Goal: Task Accomplishment & Management: Manage account settings

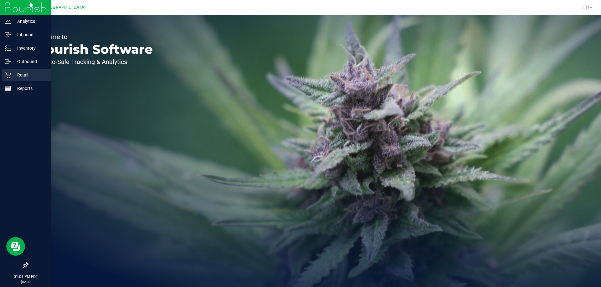
click at [33, 73] on p "Retail" at bounding box center [30, 75] width 38 height 8
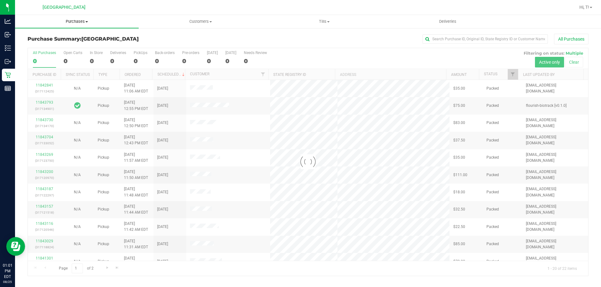
click at [85, 22] on span "Purchases" at bounding box center [77, 22] width 124 height 6
click at [47, 45] on span "Fulfillment" at bounding box center [34, 45] width 39 height 5
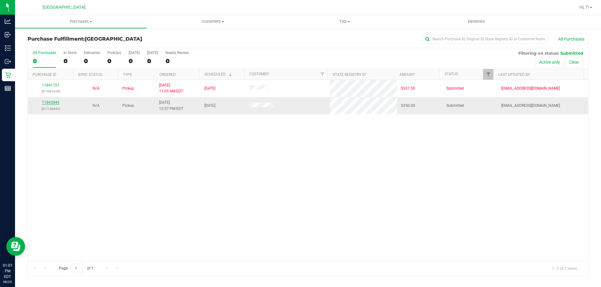
click at [54, 103] on link "11843849" at bounding box center [51, 102] width 18 height 4
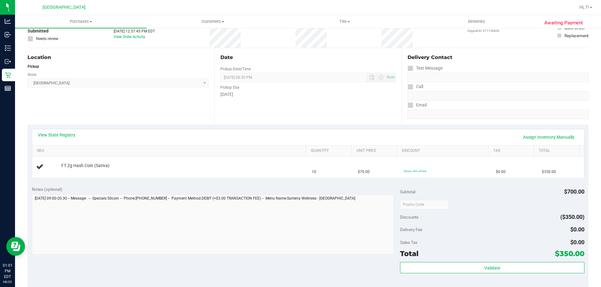
scroll to position [156, 0]
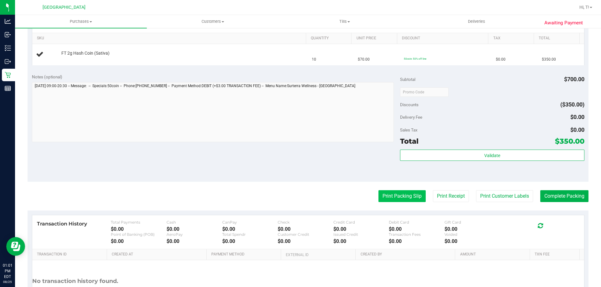
click at [395, 196] on button "Print Packing Slip" at bounding box center [401, 196] width 47 height 12
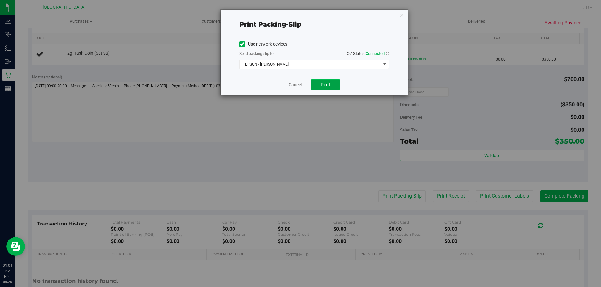
click at [332, 83] on button "Print" at bounding box center [325, 84] width 29 height 11
click at [350, 61] on span "EPSON - JYPSI" at bounding box center [310, 64] width 141 height 9
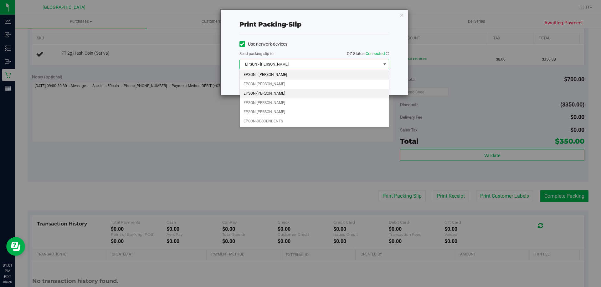
click at [273, 94] on li "EPSON-[PERSON_NAME]" at bounding box center [314, 93] width 149 height 9
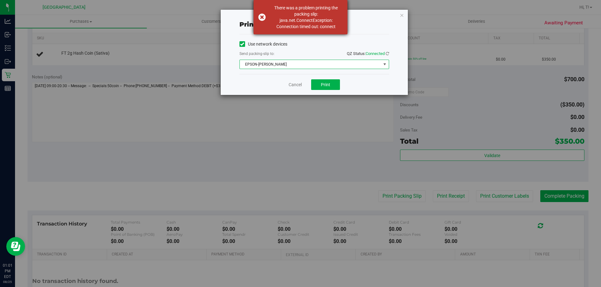
click at [262, 15] on div "There was a problem printing the packing slip: java.net.ConnectException: Conne…" at bounding box center [300, 17] width 94 height 34
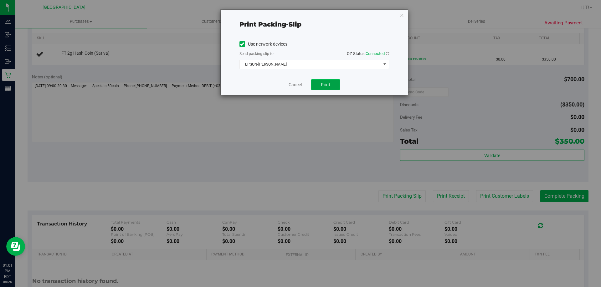
click at [328, 86] on span "Print" at bounding box center [325, 84] width 9 height 5
click at [299, 83] on link "Cancel" at bounding box center [294, 85] width 13 height 7
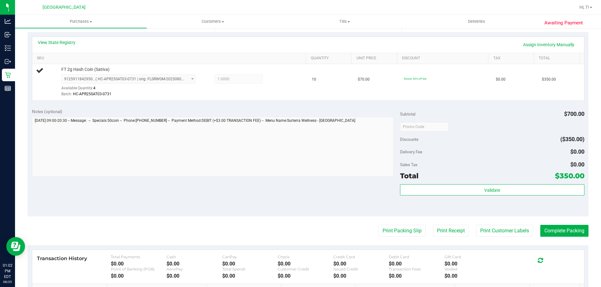
scroll to position [125, 0]
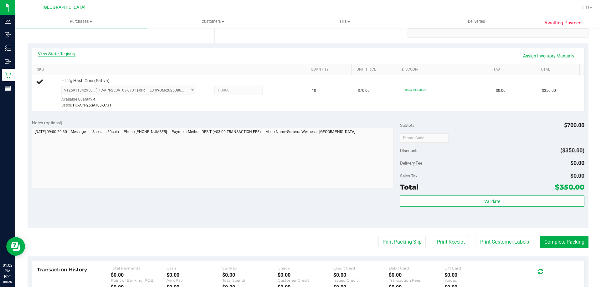
click at [53, 52] on link "View State Registry" at bounding box center [57, 54] width 38 height 6
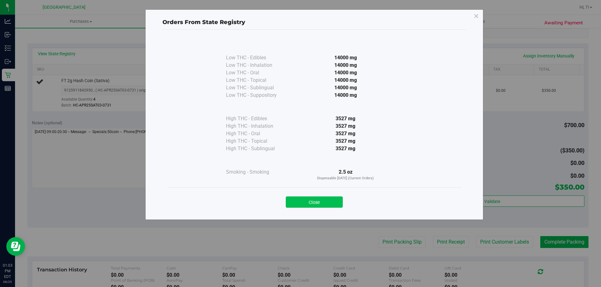
click at [320, 203] on button "Close" at bounding box center [314, 202] width 57 height 11
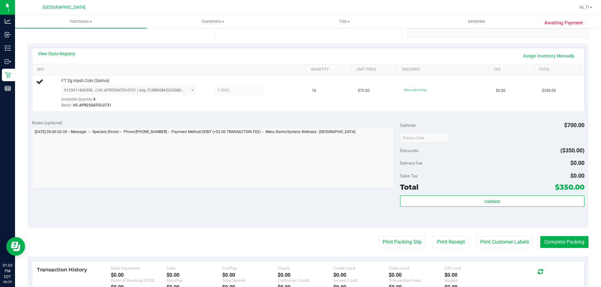
scroll to position [0, 0]
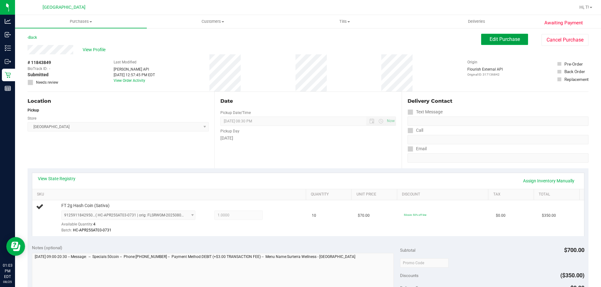
click at [509, 37] on span "Edit Purchase" at bounding box center [504, 39] width 30 height 6
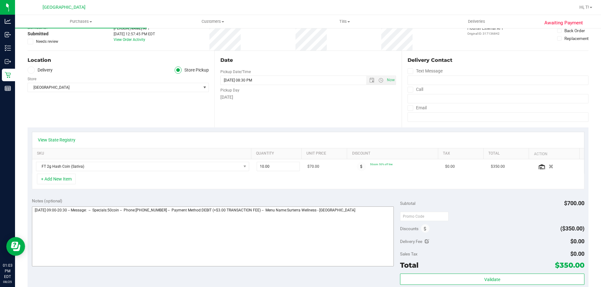
scroll to position [94, 0]
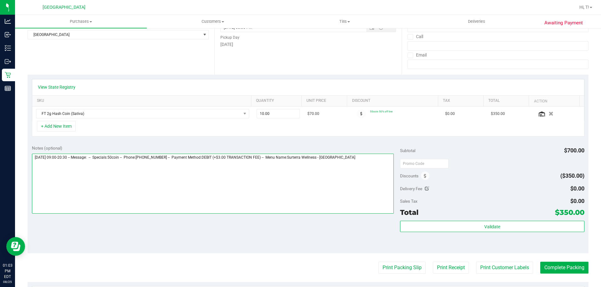
click at [356, 164] on textarea at bounding box center [213, 184] width 362 height 60
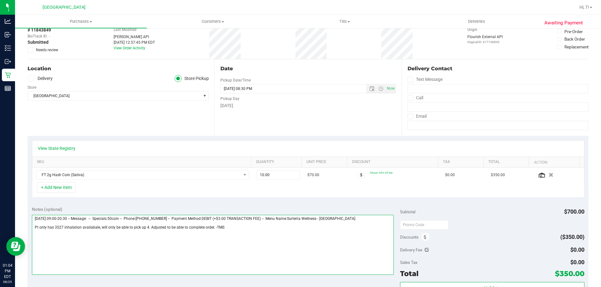
scroll to position [31, 0]
type textarea "Monday 08/25/2025 09:00-20:30 -- Message: -- Specials:50coin -- Phone:718790030…"
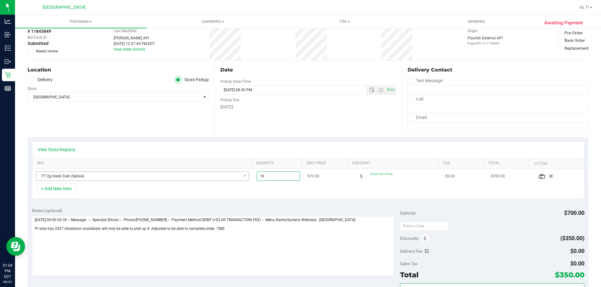
drag, startPoint x: 265, startPoint y: 177, endPoint x: 242, endPoint y: 180, distance: 23.6
click at [242, 180] on tr "FT 2g Hash Coin (Sativa) 10.00 10 $70.00 50coin: 50% off line $0.00 $350.00" at bounding box center [307, 176] width 551 height 14
type input "4"
type input "4.00"
click at [275, 143] on div "View State Registry" at bounding box center [307, 150] width 551 height 16
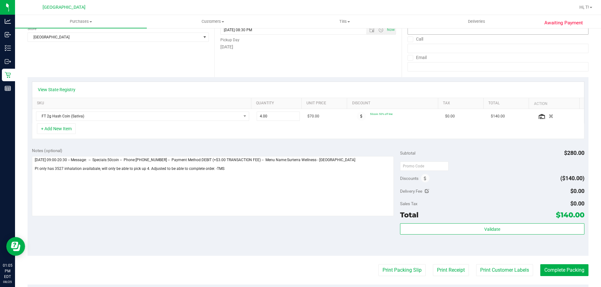
scroll to position [0, 0]
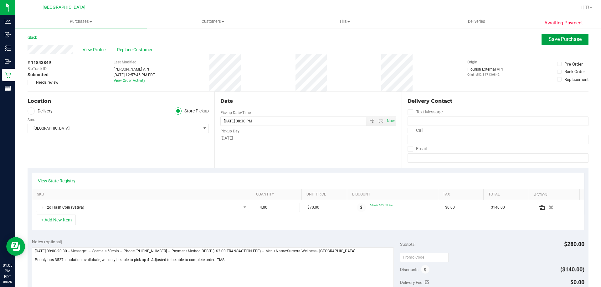
click at [541, 41] on button "Save Purchase" at bounding box center [564, 39] width 47 height 11
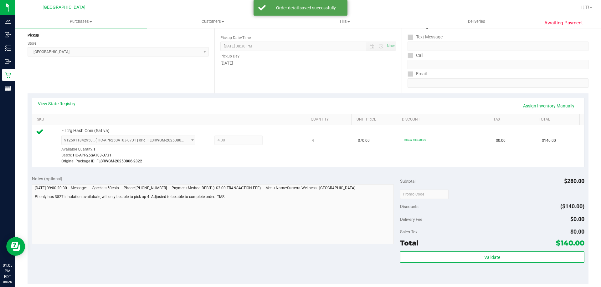
scroll to position [125, 0]
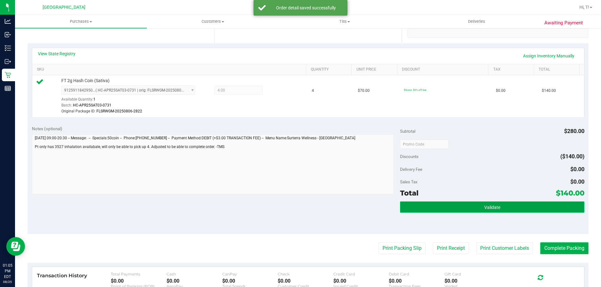
click at [510, 207] on button "Validate" at bounding box center [492, 207] width 184 height 11
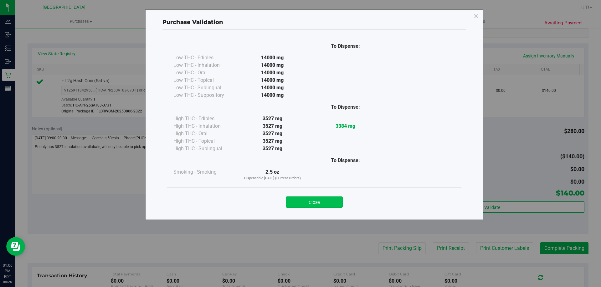
click at [323, 200] on button "Close" at bounding box center [314, 202] width 57 height 11
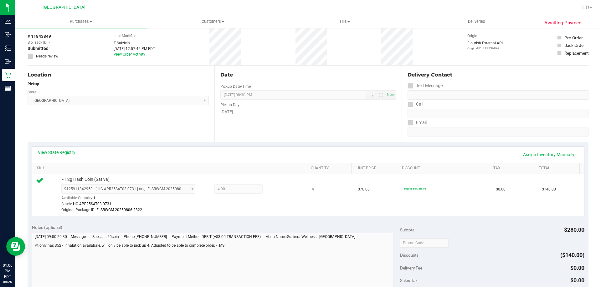
scroll to position [0, 0]
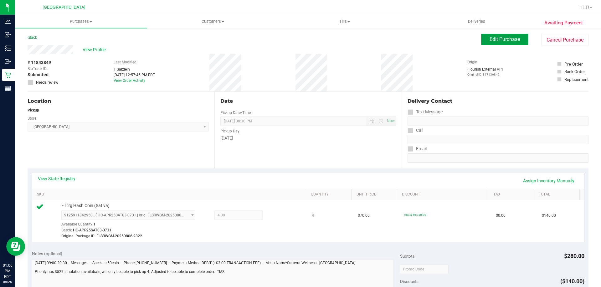
click at [517, 36] on button "Edit Purchase" at bounding box center [504, 39] width 47 height 11
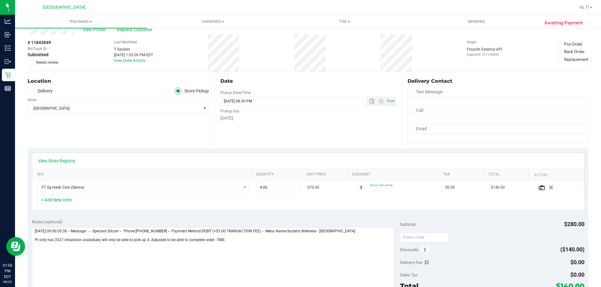
scroll to position [31, 0]
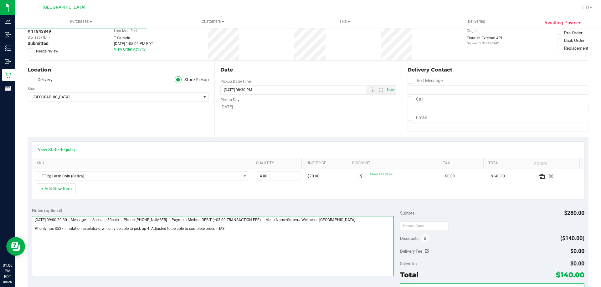
click at [150, 229] on textarea at bounding box center [213, 246] width 362 height 60
type textarea "Monday 08/25/2025 09:00-20:30 -- Message: -- Specials:50coin -- Phone:718790030…"
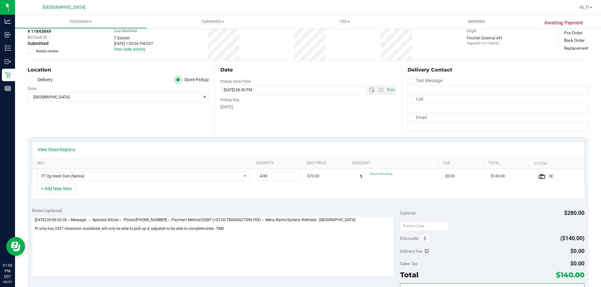
click at [378, 200] on div "View State Registry SKU Quantity Unit Price Discount Tax Total Action FT 2g Has…" at bounding box center [308, 170] width 560 height 66
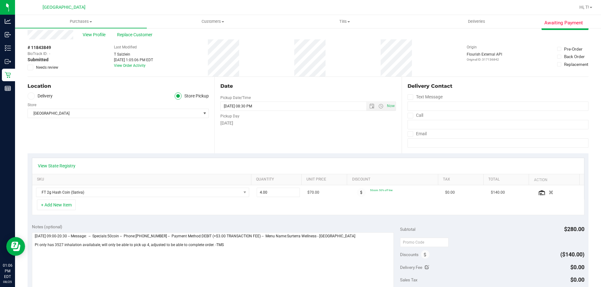
scroll to position [0, 0]
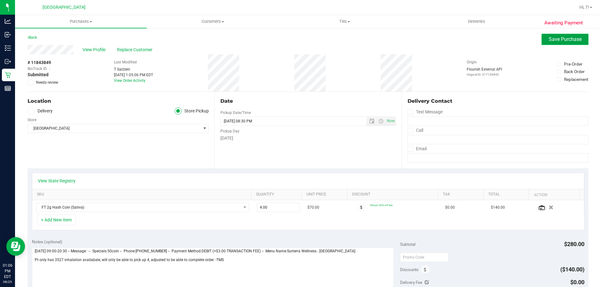
click at [552, 43] on button "Save Purchase" at bounding box center [564, 39] width 47 height 11
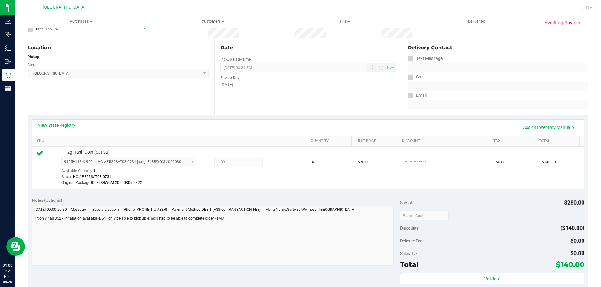
scroll to position [156, 0]
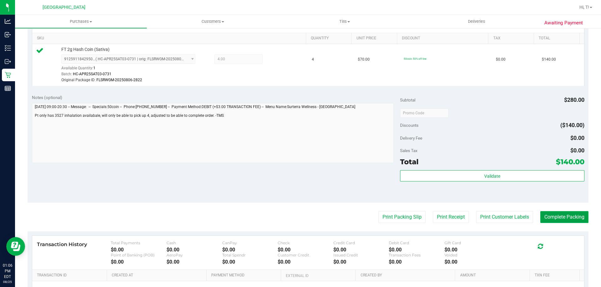
click at [552, 221] on button "Complete Packing" at bounding box center [564, 217] width 48 height 12
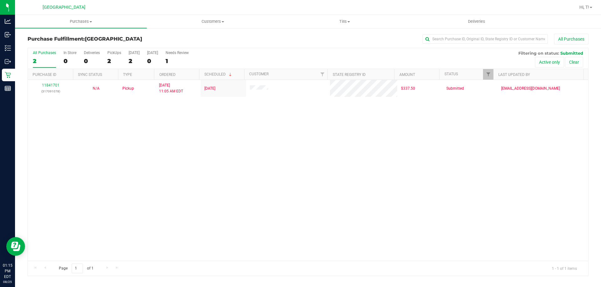
click at [317, 44] on div "Purchase Fulfillment: Palm Bay WC All Purchases" at bounding box center [308, 41] width 560 height 14
click at [162, 40] on h3 "Purchase Fulfillment: Palm Bay WC" at bounding box center [121, 39] width 187 height 6
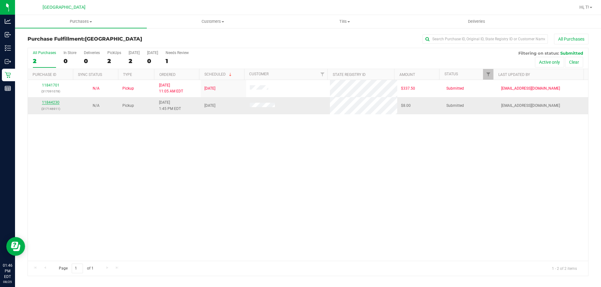
click at [53, 102] on link "11844230" at bounding box center [51, 102] width 18 height 4
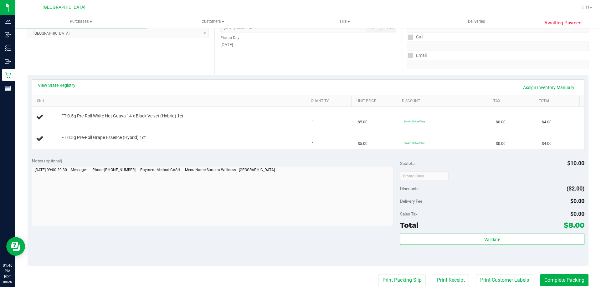
scroll to position [94, 0]
click at [412, 279] on button "Print Packing Slip" at bounding box center [401, 280] width 47 height 12
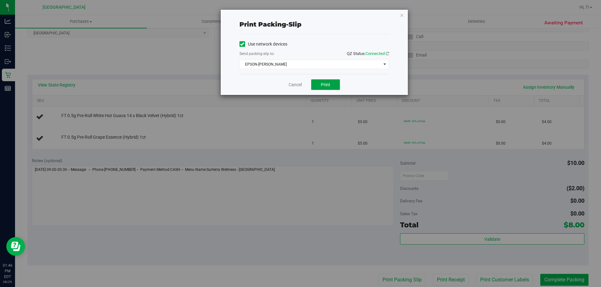
click at [328, 85] on span "Print" at bounding box center [325, 84] width 9 height 5
click at [297, 84] on link "Cancel" at bounding box center [294, 85] width 13 height 7
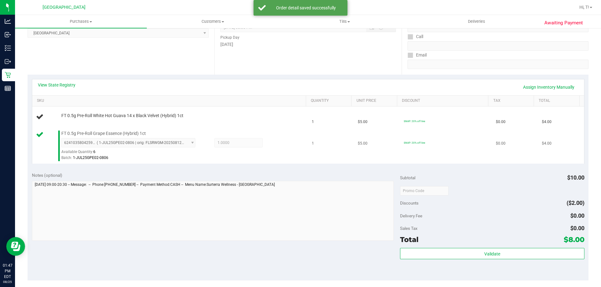
click at [238, 156] on div "Batch: 1-JUL25GPE02-0806" at bounding box center [181, 158] width 241 height 6
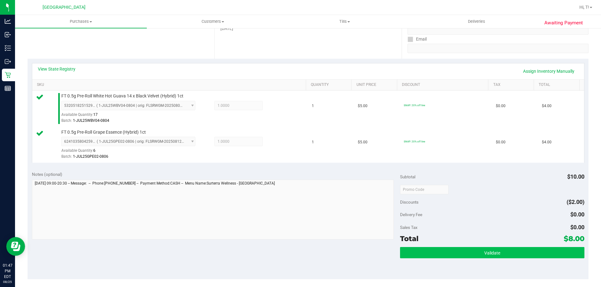
scroll to position [125, 0]
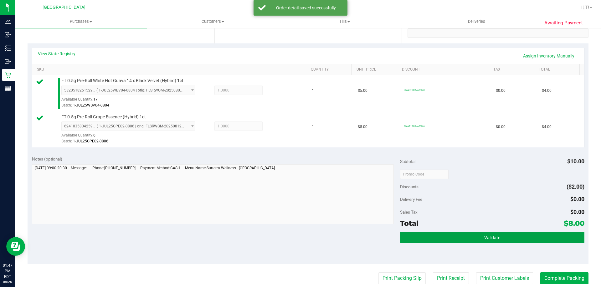
click at [494, 233] on button "Validate" at bounding box center [492, 237] width 184 height 11
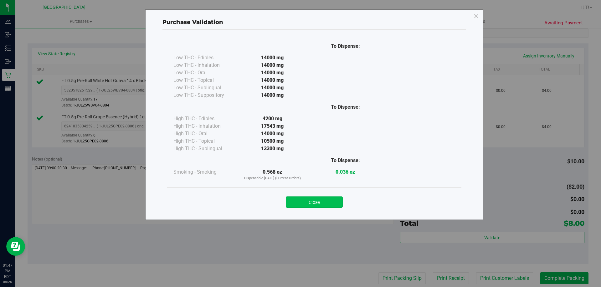
click at [322, 203] on button "Close" at bounding box center [314, 202] width 57 height 11
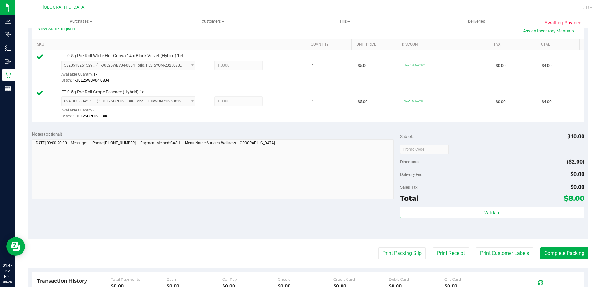
scroll to position [156, 0]
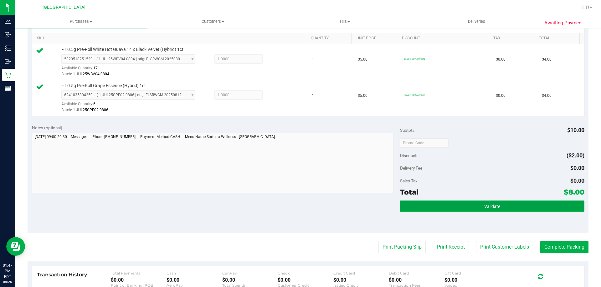
click at [506, 208] on button "Validate" at bounding box center [492, 206] width 184 height 11
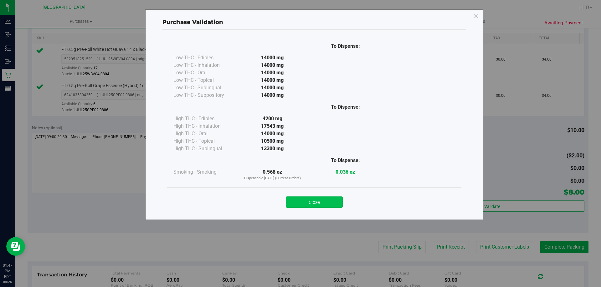
click at [313, 201] on button "Close" at bounding box center [314, 202] width 57 height 11
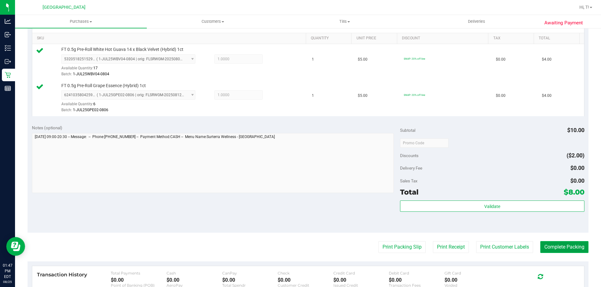
click at [562, 250] on button "Complete Packing" at bounding box center [564, 247] width 48 height 12
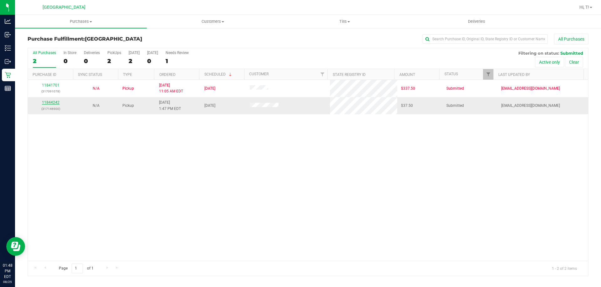
click at [50, 104] on link "11844242" at bounding box center [51, 102] width 18 height 4
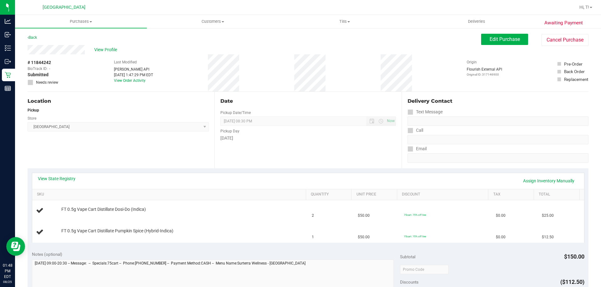
scroll to position [125, 0]
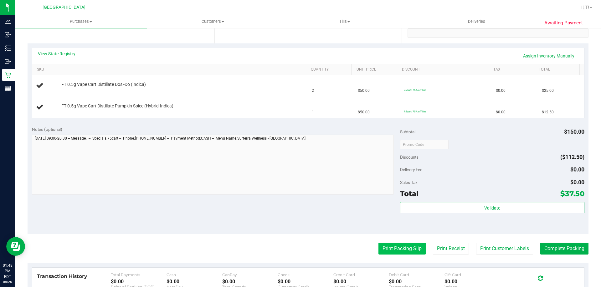
click at [399, 248] on button "Print Packing Slip" at bounding box center [401, 249] width 47 height 12
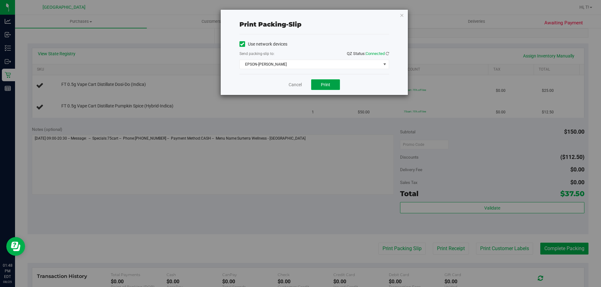
click at [327, 87] on span "Print" at bounding box center [325, 84] width 9 height 5
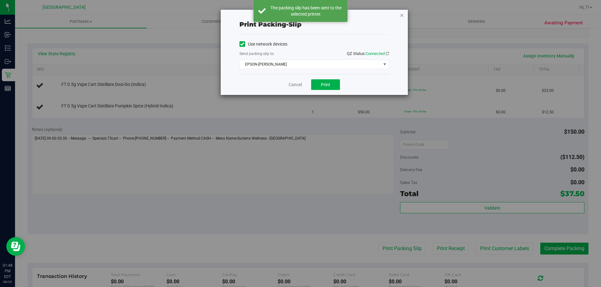
click at [403, 16] on icon "button" at bounding box center [401, 15] width 4 height 8
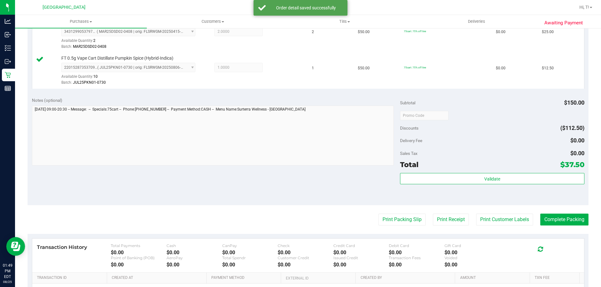
scroll to position [188, 0]
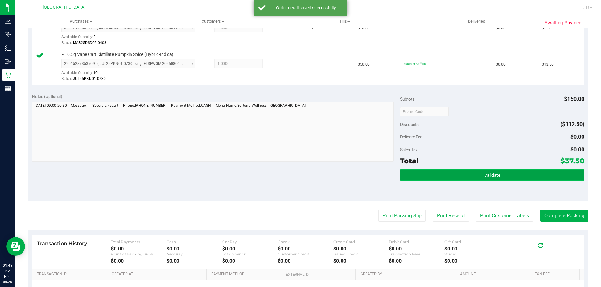
click at [496, 170] on button "Validate" at bounding box center [492, 175] width 184 height 11
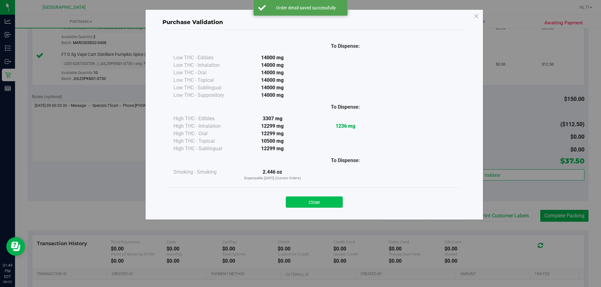
click at [316, 201] on button "Close" at bounding box center [314, 202] width 57 height 11
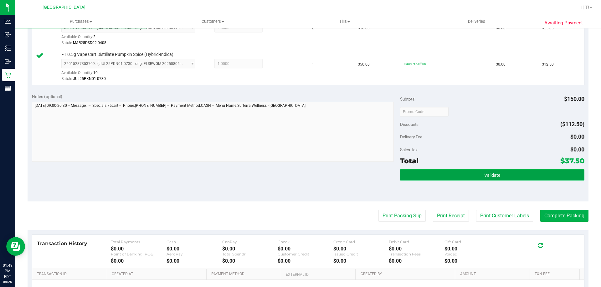
click at [499, 170] on button "Validate" at bounding box center [492, 175] width 184 height 11
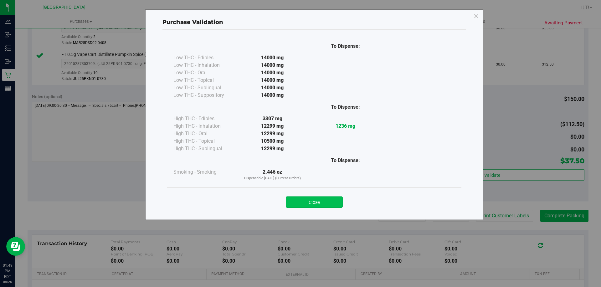
click at [321, 204] on button "Close" at bounding box center [314, 202] width 57 height 11
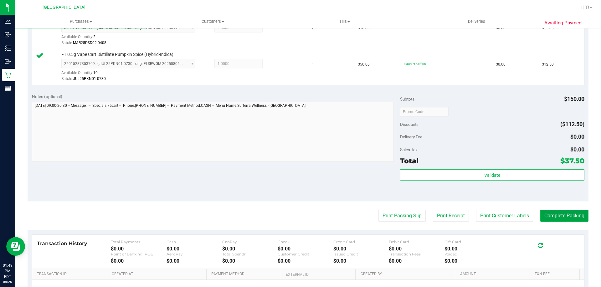
click at [565, 217] on button "Complete Packing" at bounding box center [564, 216] width 48 height 12
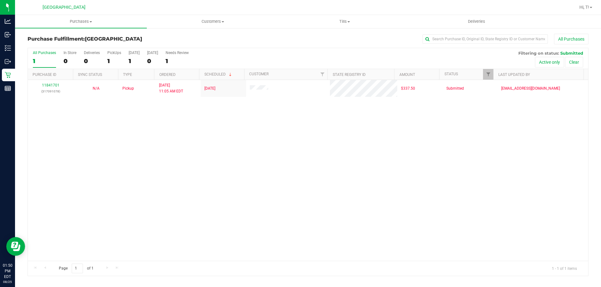
click at [203, 167] on div "11841701 (317091078) N/A Pickup 8/25/2025 11:05 AM EDT 8/25/2025 $337.50 Submit…" at bounding box center [308, 170] width 560 height 181
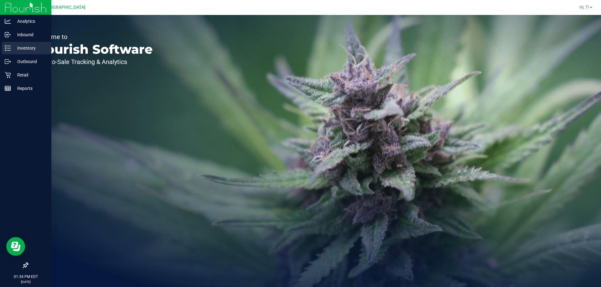
click at [20, 50] on p "Inventory" at bounding box center [30, 48] width 38 height 8
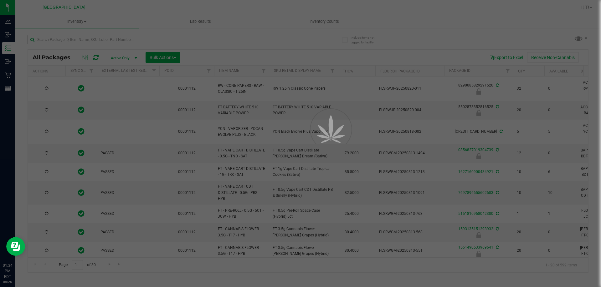
click at [115, 36] on div at bounding box center [300, 143] width 601 height 287
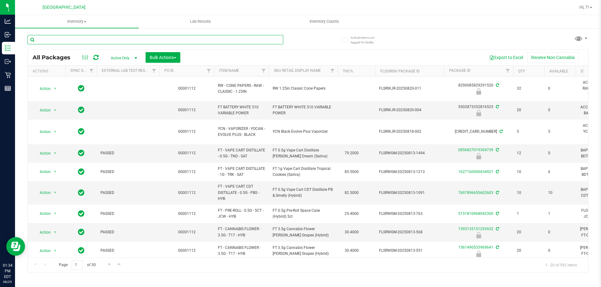
click at [114, 38] on input "text" at bounding box center [156, 39] width 256 height 9
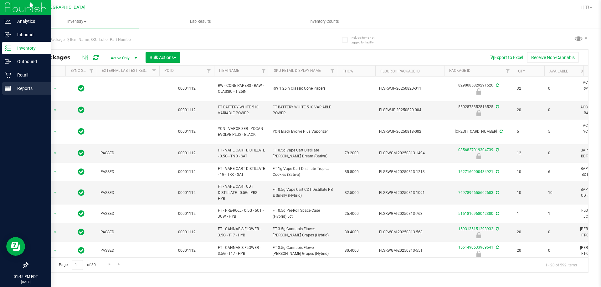
click at [19, 89] on p "Reports" at bounding box center [30, 89] width 38 height 8
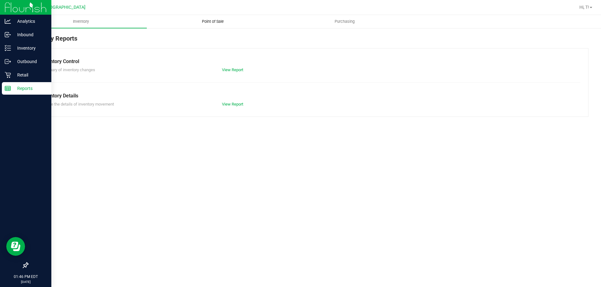
click at [212, 21] on span "Point of Sale" at bounding box center [212, 22] width 39 height 6
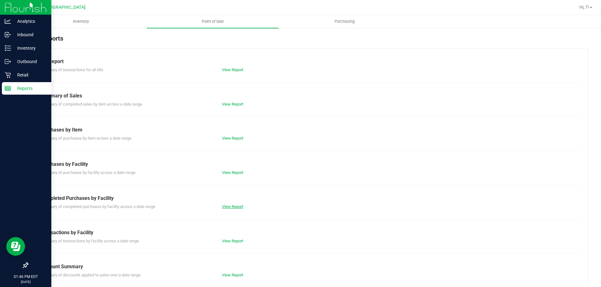
click at [237, 205] on link "View Report" at bounding box center [232, 207] width 21 height 5
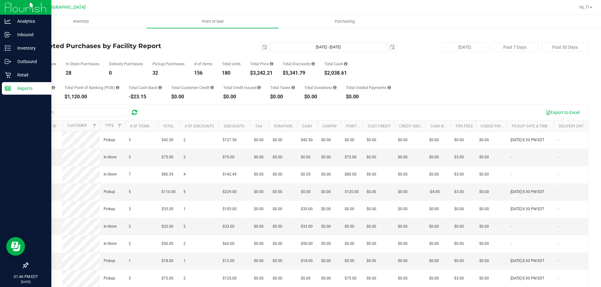
drag, startPoint x: 276, startPoint y: 71, endPoint x: 249, endPoint y: 72, distance: 27.2
click at [249, 72] on div "Total Purchases 60 In Store Purchases 28 Delivery Purchases 0 Pickup Purchases …" at bounding box center [308, 64] width 560 height 24
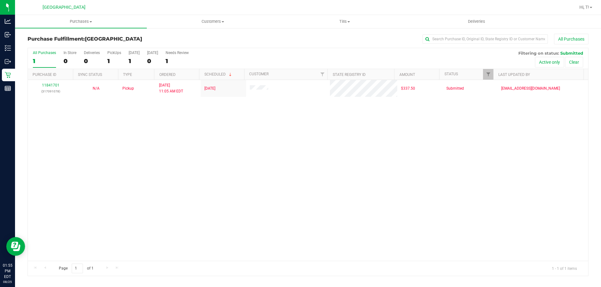
click at [176, 155] on div "11841701 (317091078) N/A Pickup 8/25/2025 11:05 AM EDT 8/25/2025 $337.50 Submit…" at bounding box center [308, 170] width 560 height 181
click at [109, 194] on div "11841701 (317091078) N/A Pickup 8/25/2025 11:05 AM EDT 8/25/2025 $337.50 Submit…" at bounding box center [308, 170] width 560 height 181
click at [112, 188] on div "11841701 (317091078) N/A Pickup [DATE] 11:05 AM EDT 8/25/2025 $337.50 Submitted…" at bounding box center [308, 170] width 560 height 181
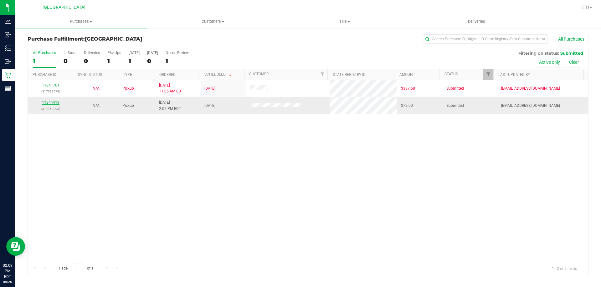
click at [53, 104] on link "11844419" at bounding box center [51, 102] width 18 height 4
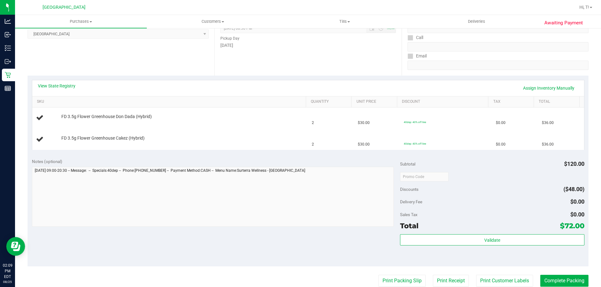
scroll to position [156, 0]
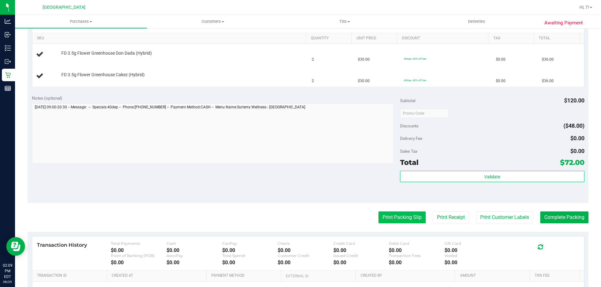
click at [391, 218] on button "Print Packing Slip" at bounding box center [401, 218] width 47 height 12
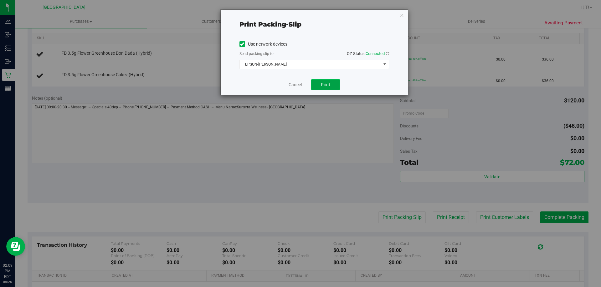
click at [333, 88] on button "Print" at bounding box center [325, 84] width 29 height 11
click at [293, 87] on link "Cancel" at bounding box center [294, 85] width 13 height 7
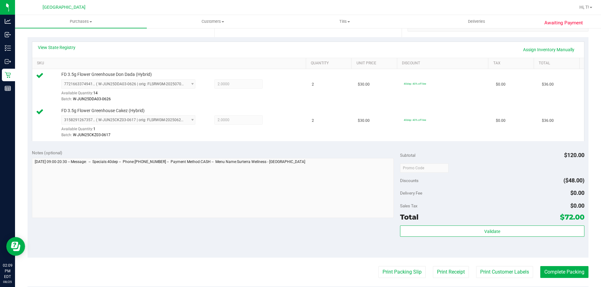
scroll to position [188, 0]
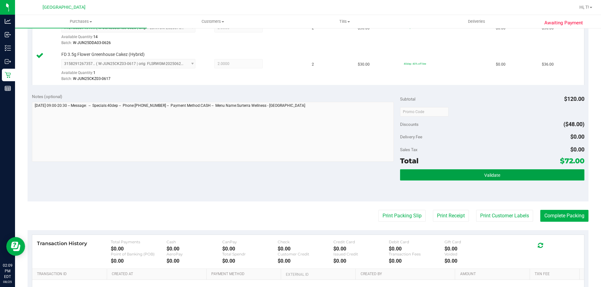
click at [509, 178] on button "Validate" at bounding box center [492, 175] width 184 height 11
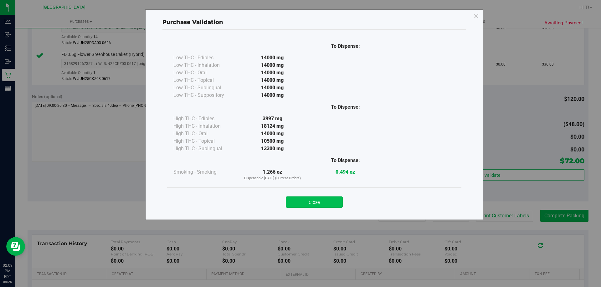
click at [306, 201] on button "Close" at bounding box center [314, 202] width 57 height 11
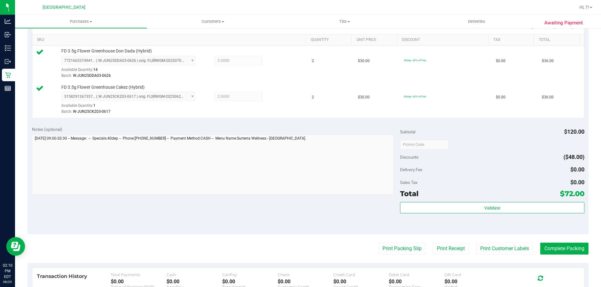
scroll to position [125, 0]
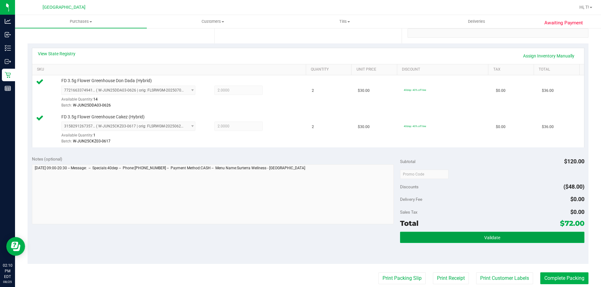
click at [494, 241] on button "Validate" at bounding box center [492, 237] width 184 height 11
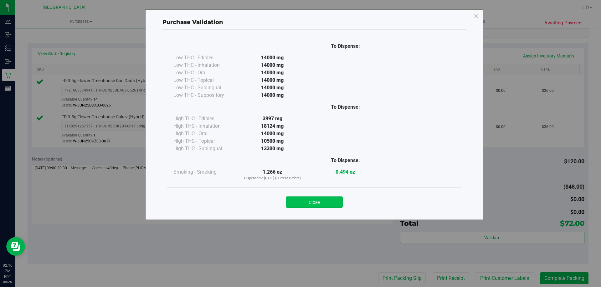
click at [315, 201] on button "Close" at bounding box center [314, 202] width 57 height 11
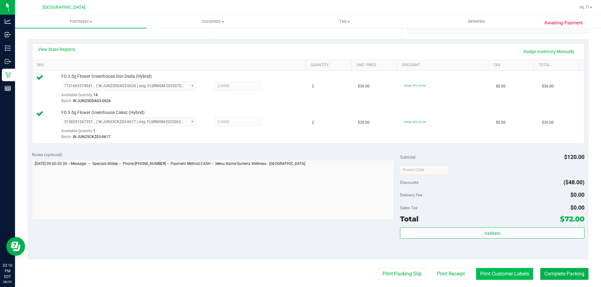
scroll to position [188, 0]
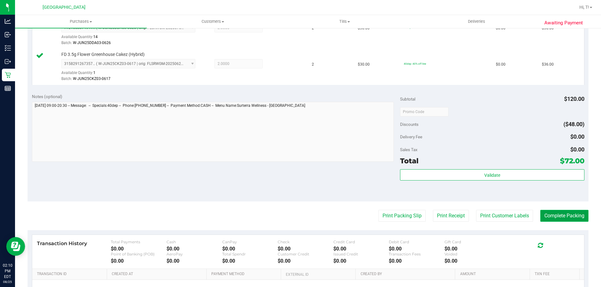
click at [566, 221] on button "Complete Packing" at bounding box center [564, 216] width 48 height 12
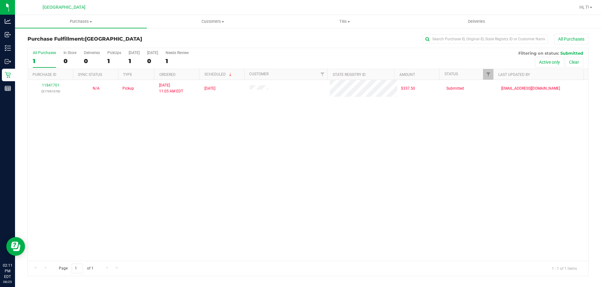
click at [142, 195] on div "11841701 (317091078) N/A Pickup 8/25/2025 11:05 AM EDT 8/25/2025 $337.50 Submit…" at bounding box center [308, 170] width 560 height 181
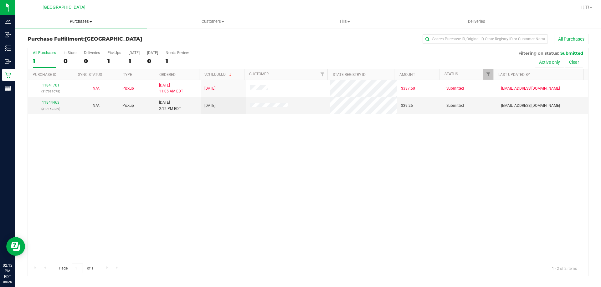
click at [78, 25] on uib-tab-heading "Purchases Summary of purchases Fulfillment All purchases" at bounding box center [81, 21] width 132 height 13
click at [210, 18] on uib-tab-heading "Customers All customers Add a new customer All physicians" at bounding box center [212, 21] width 131 height 13
click at [181, 37] on span "All customers" at bounding box center [169, 37] width 45 height 5
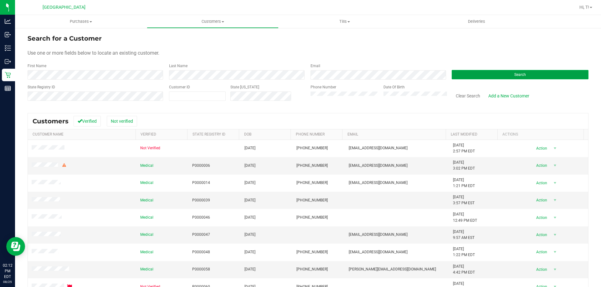
click at [517, 73] on span "Search" at bounding box center [520, 75] width 12 height 4
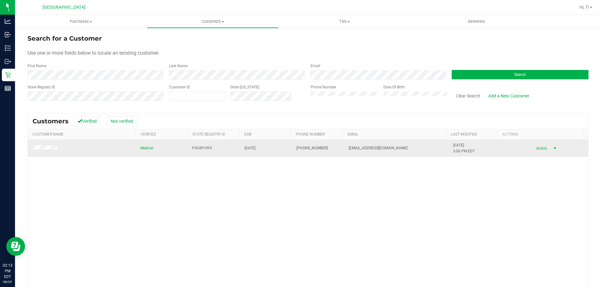
click at [550, 148] on span "select" at bounding box center [554, 148] width 8 height 9
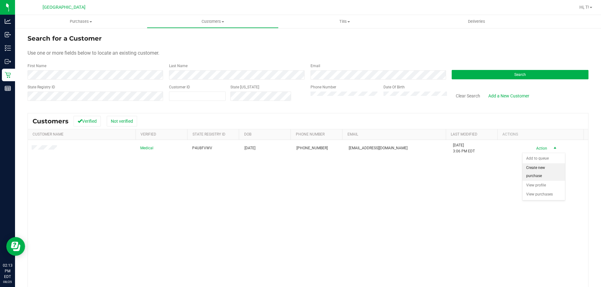
click at [534, 175] on li "Create new purchase" at bounding box center [543, 172] width 43 height 17
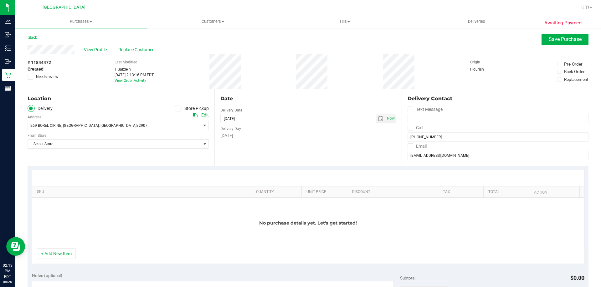
click at [181, 106] on label "Store Pickup" at bounding box center [192, 108] width 34 height 7
click at [0, 0] on input "Store Pickup" at bounding box center [0, 0] width 0 height 0
click at [139, 121] on span "Select Store" at bounding box center [114, 125] width 173 height 9
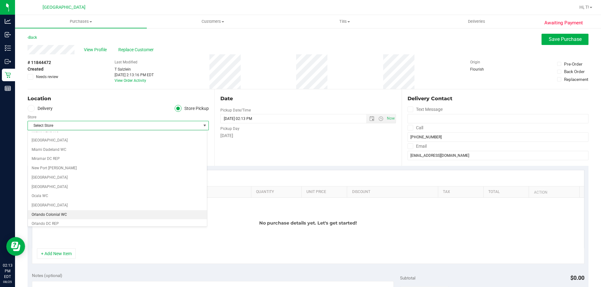
scroll to position [250, 0]
click at [43, 219] on li "[GEOGRAPHIC_DATA]" at bounding box center [117, 220] width 179 height 9
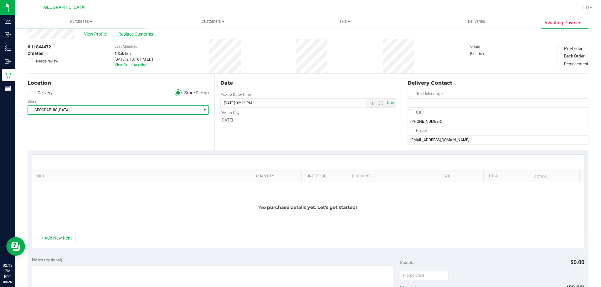
scroll to position [31, 0]
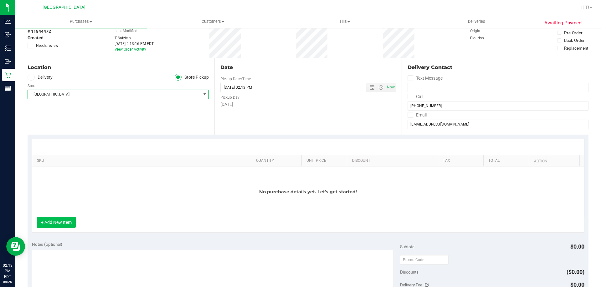
click at [64, 223] on button "+ Add New Item" at bounding box center [56, 222] width 39 height 11
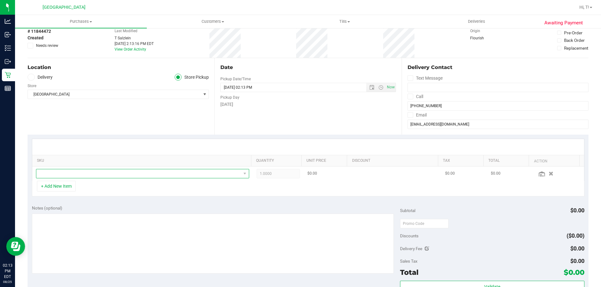
click at [132, 178] on span "NO DATA FOUND" at bounding box center [138, 174] width 205 height 9
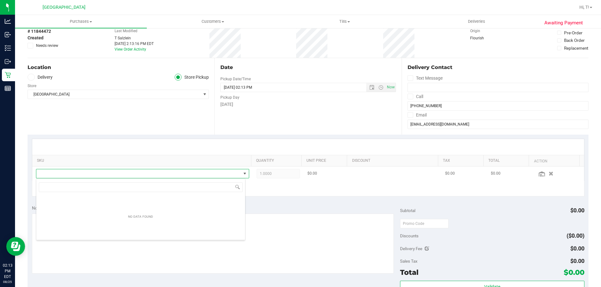
scroll to position [9, 207]
type input "dream"
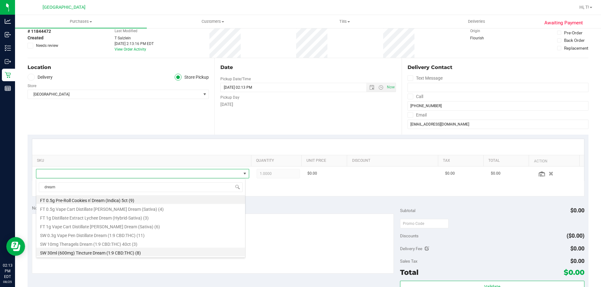
click at [93, 254] on li "SW 30ml (600mg) Tincture Dream (1:9 CBD:THC) (8)" at bounding box center [140, 252] width 209 height 9
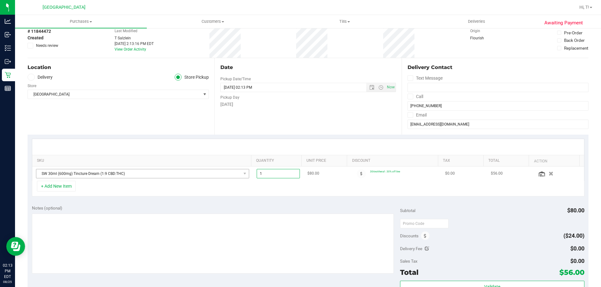
drag, startPoint x: 272, startPoint y: 174, endPoint x: 211, endPoint y: 178, distance: 60.8
click at [211, 178] on tr "SW 30ml (600mg) Tincture Dream (1:9 CBD:THC) 1.00 1 $80.00 30tinctthera1: 30% o…" at bounding box center [307, 174] width 551 height 14
type input "5"
type input "5.00"
click at [349, 141] on div at bounding box center [307, 147] width 551 height 16
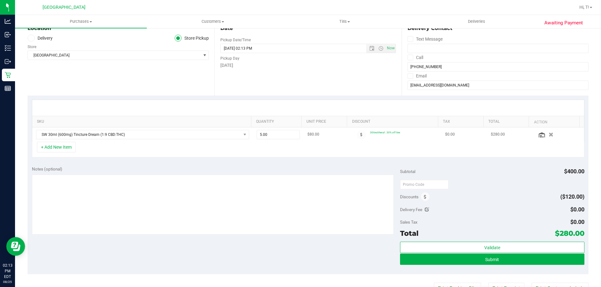
scroll to position [125, 0]
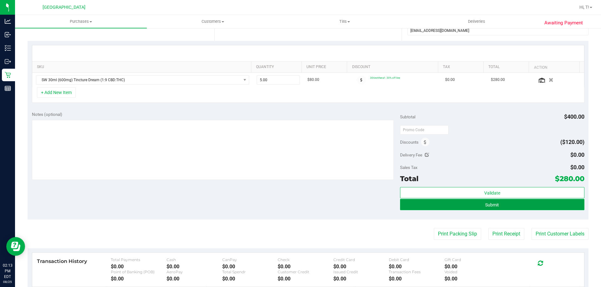
click at [489, 207] on span "Submit" at bounding box center [492, 205] width 14 height 5
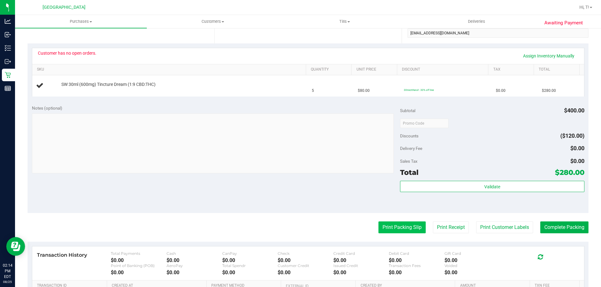
click at [378, 232] on button "Print Packing Slip" at bounding box center [401, 228] width 47 height 12
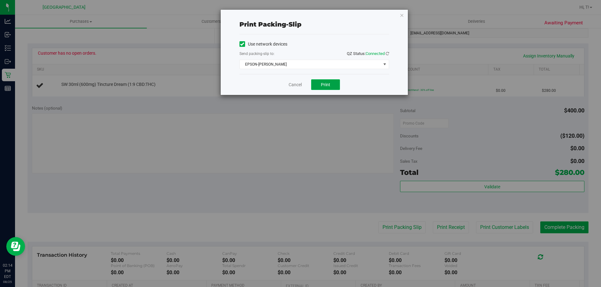
click at [324, 82] on span "Print" at bounding box center [325, 84] width 9 height 5
click at [403, 16] on icon "button" at bounding box center [401, 15] width 4 height 8
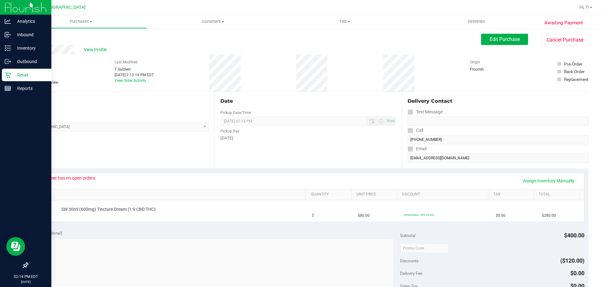
click at [8, 73] on icon at bounding box center [8, 75] width 6 height 6
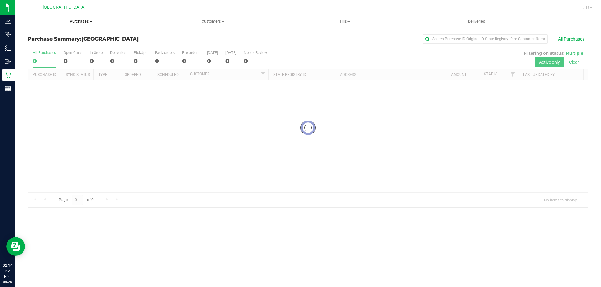
click at [87, 22] on span "Purchases" at bounding box center [81, 22] width 132 height 6
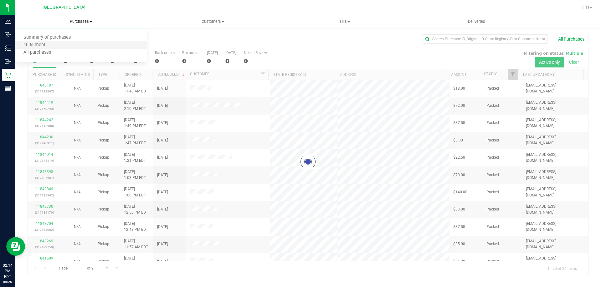
click at [61, 43] on li "Fulfillment" at bounding box center [81, 46] width 132 height 8
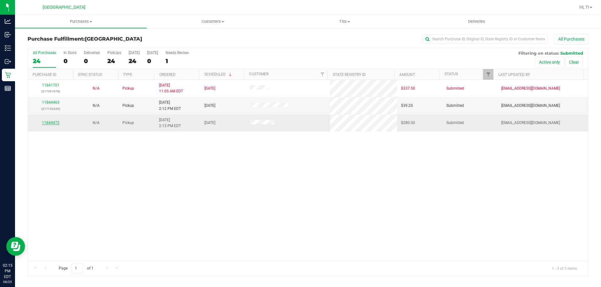
click at [45, 124] on link "11844472" at bounding box center [51, 123] width 18 height 4
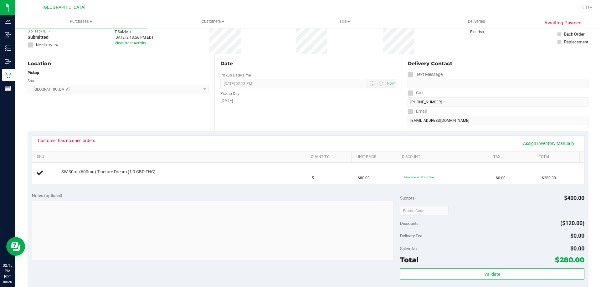
scroll to position [125, 0]
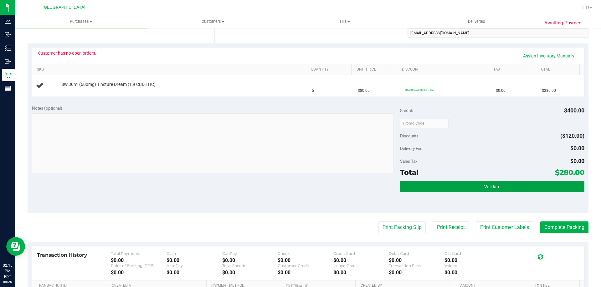
click at [464, 188] on button "Validate" at bounding box center [492, 186] width 184 height 11
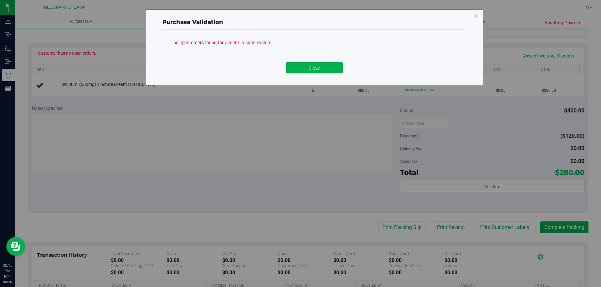
click at [309, 74] on div "Close" at bounding box center [314, 65] width 294 height 25
click at [329, 67] on button "Close" at bounding box center [314, 67] width 57 height 11
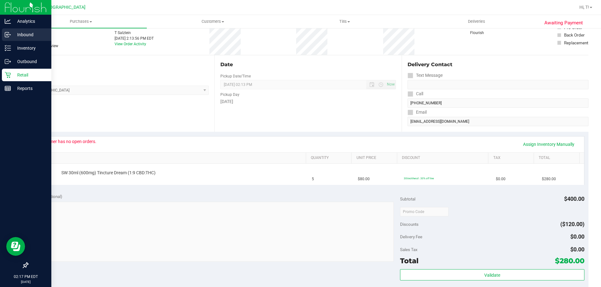
scroll to position [94, 0]
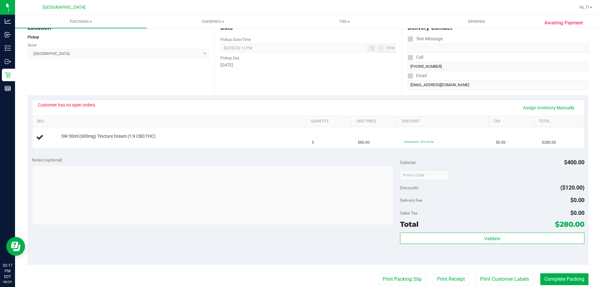
scroll to position [156, 0]
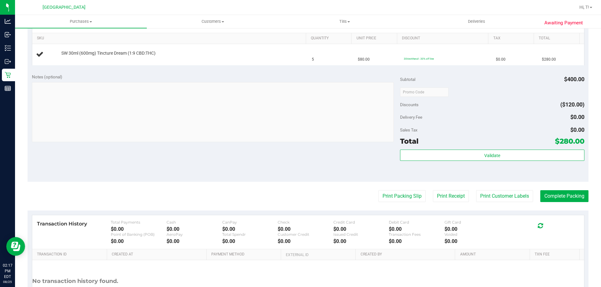
click at [504, 149] on div "Subtotal $400.00 Discounts ($120.00) Delivery Fee $0.00 Sales Tax $0.00 Total $…" at bounding box center [492, 126] width 184 height 104
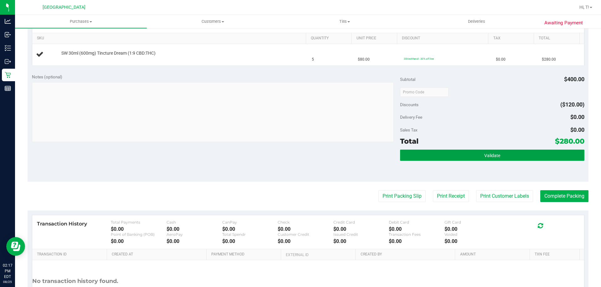
click at [500, 155] on button "Validate" at bounding box center [492, 155] width 184 height 11
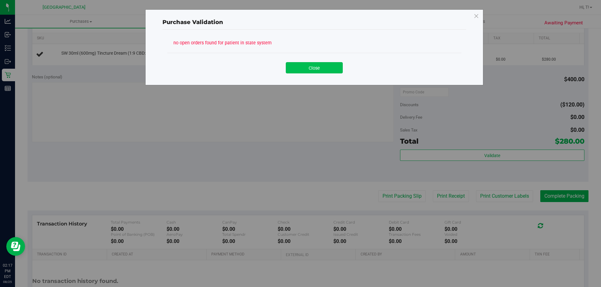
click at [326, 72] on button "Close" at bounding box center [314, 67] width 57 height 11
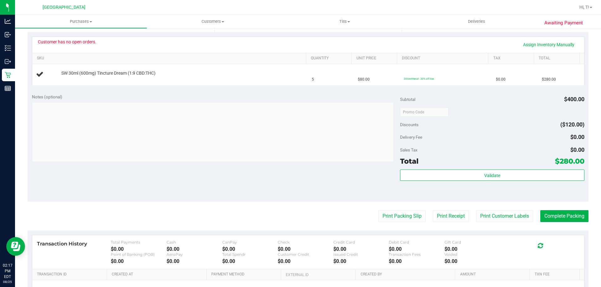
scroll to position [125, 0]
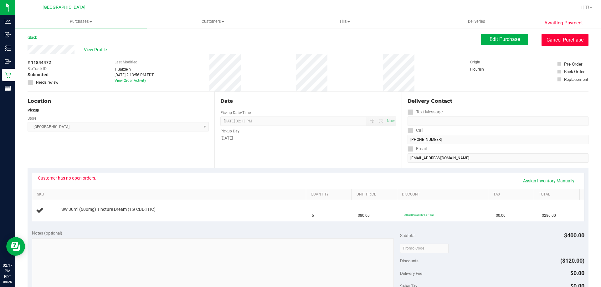
click at [556, 37] on button "Cancel Purchase" at bounding box center [564, 40] width 47 height 12
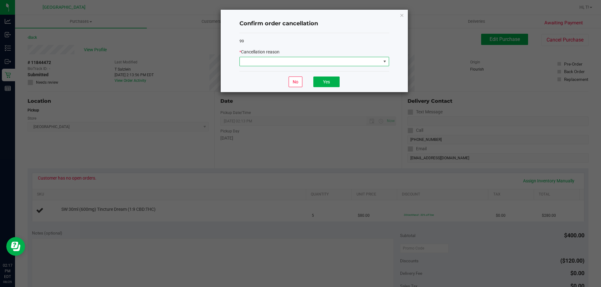
click at [288, 66] on span at bounding box center [314, 61] width 150 height 9
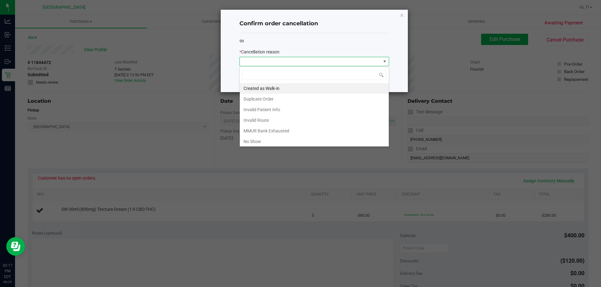
scroll to position [9, 150]
click at [272, 89] on li "Created as Walk-in" at bounding box center [314, 88] width 149 height 11
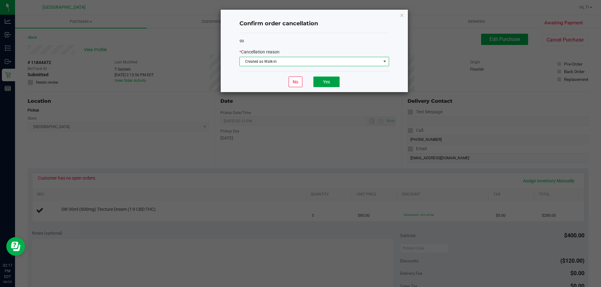
click at [327, 82] on button "Yes" at bounding box center [326, 82] width 26 height 11
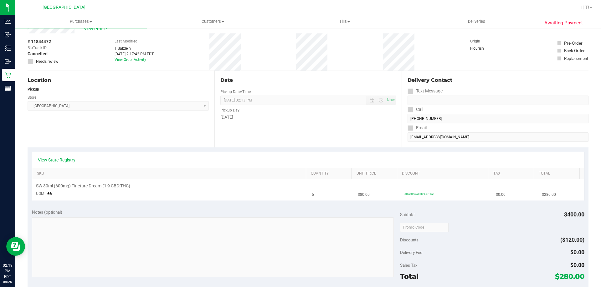
scroll to position [31, 0]
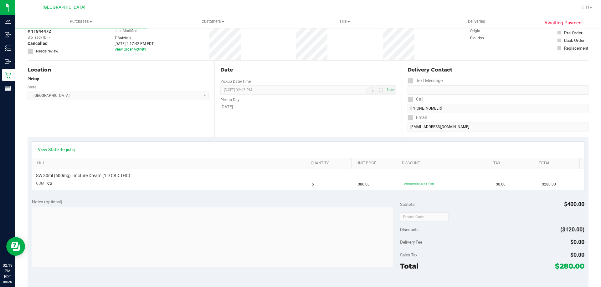
click at [67, 145] on div "View State Registry" at bounding box center [307, 150] width 551 height 16
click at [65, 150] on link "View State Registry" at bounding box center [57, 150] width 38 height 6
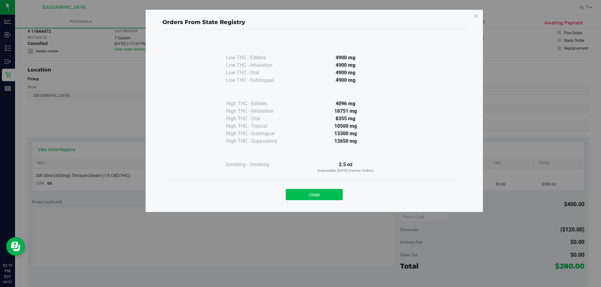
click at [312, 196] on button "Close" at bounding box center [314, 194] width 57 height 11
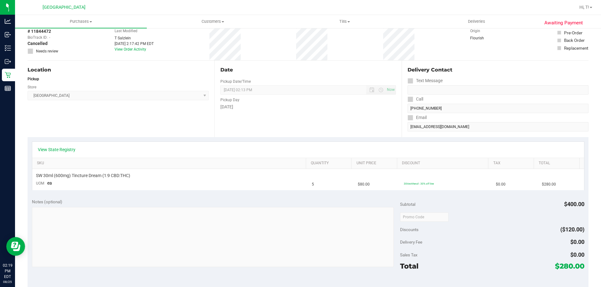
click at [305, 203] on div "Notes (optional)" at bounding box center [216, 202] width 368 height 6
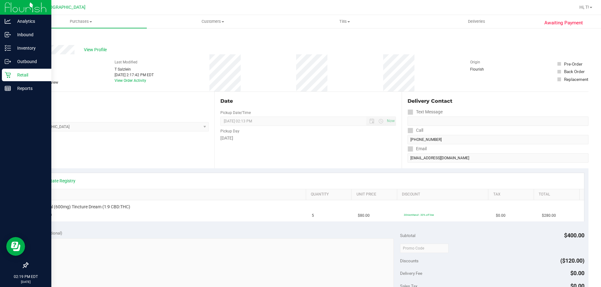
click at [28, 78] on p "Retail" at bounding box center [30, 75] width 38 height 8
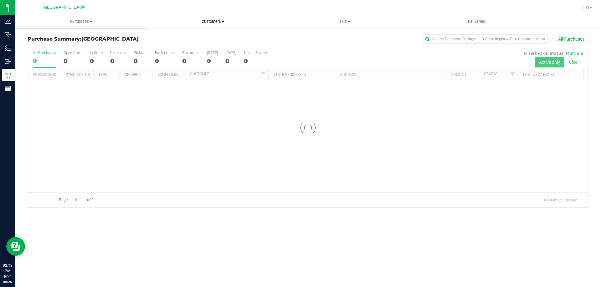
click at [221, 16] on uib-tab-heading "Customers All customers Add a new customer All physicians" at bounding box center [212, 21] width 131 height 13
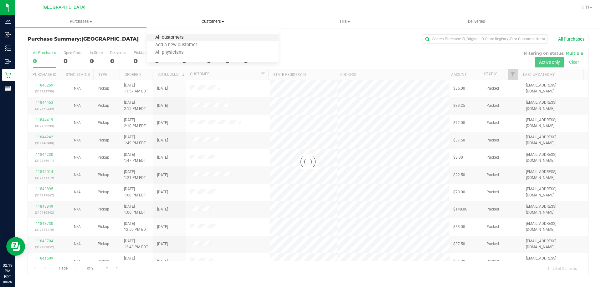
click at [176, 40] on span "All customers" at bounding box center [169, 37] width 45 height 5
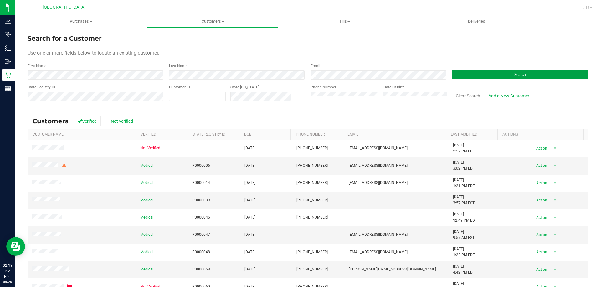
click at [548, 72] on button "Search" at bounding box center [519, 74] width 137 height 9
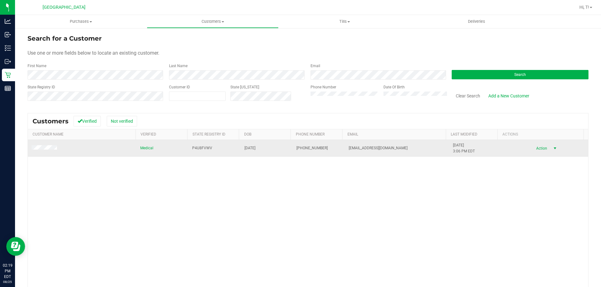
click at [541, 147] on span "Action" at bounding box center [540, 148] width 20 height 9
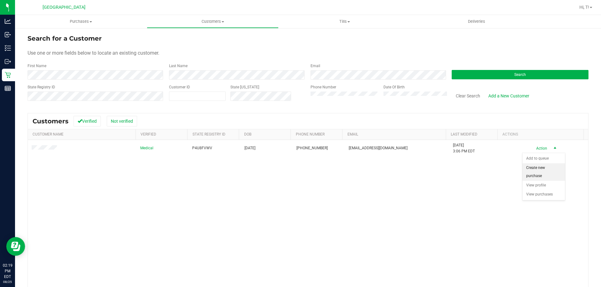
click at [540, 175] on li "Create new purchase" at bounding box center [543, 172] width 43 height 17
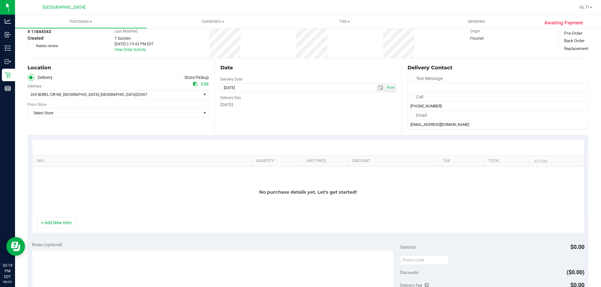
scroll to position [31, 0]
click at [61, 226] on button "+ Add New Item" at bounding box center [56, 222] width 39 height 11
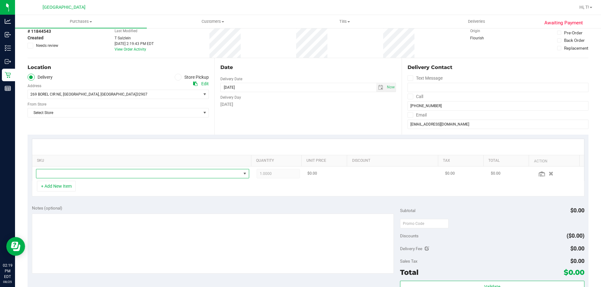
click at [82, 175] on span "NO DATA FOUND" at bounding box center [138, 174] width 205 height 9
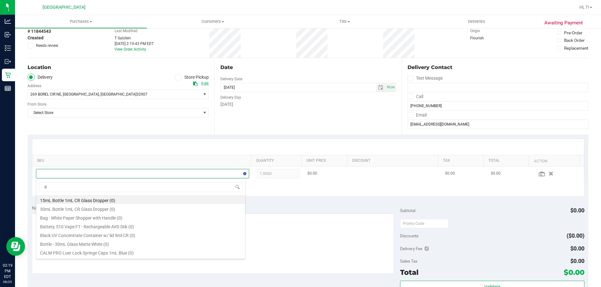
scroll to position [9, 207]
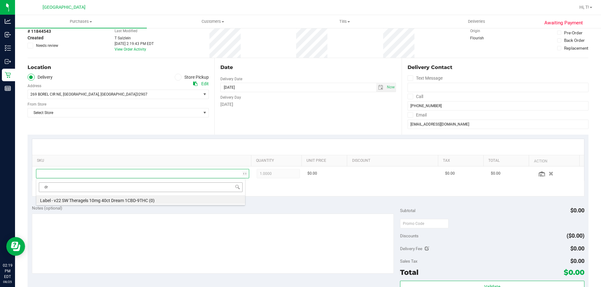
type input "d"
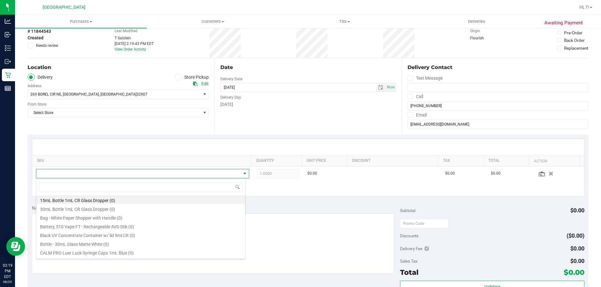
click at [176, 77] on icon at bounding box center [178, 77] width 4 height 0
click at [0, 0] on input "Store Pickup" at bounding box center [0, 0] width 0 height 0
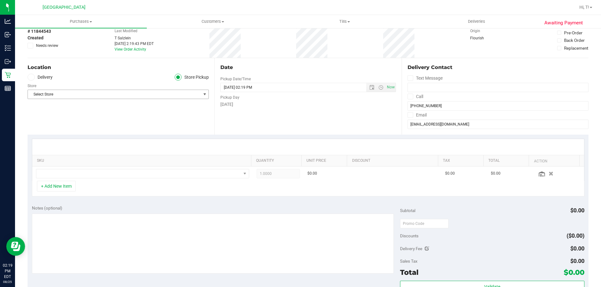
click at [202, 94] on span "select" at bounding box center [204, 94] width 5 height 5
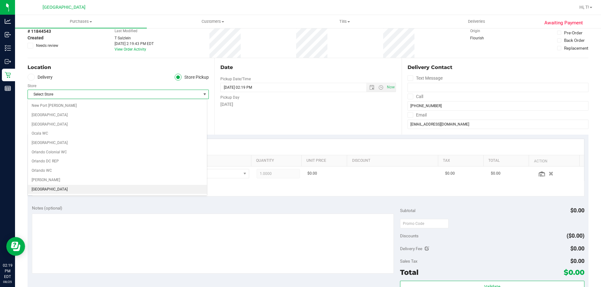
click at [45, 188] on li "[GEOGRAPHIC_DATA]" at bounding box center [117, 189] width 179 height 9
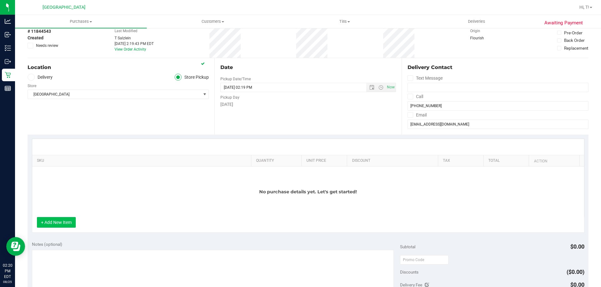
click at [67, 218] on button "+ Add New Item" at bounding box center [56, 222] width 39 height 11
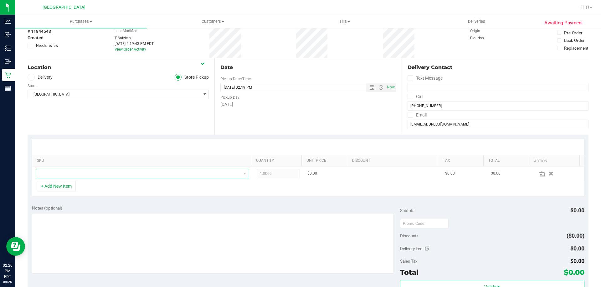
click at [86, 170] on span "NO DATA FOUND" at bounding box center [138, 174] width 205 height 9
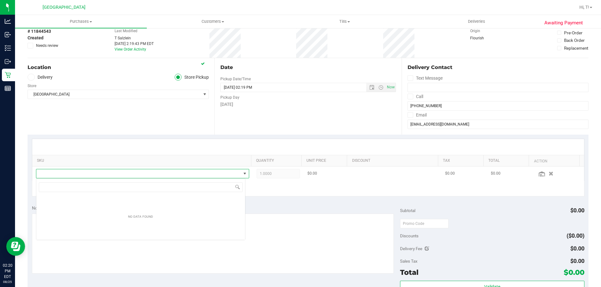
scroll to position [9, 209]
click at [85, 173] on span "NO DATA FOUND" at bounding box center [138, 174] width 205 height 9
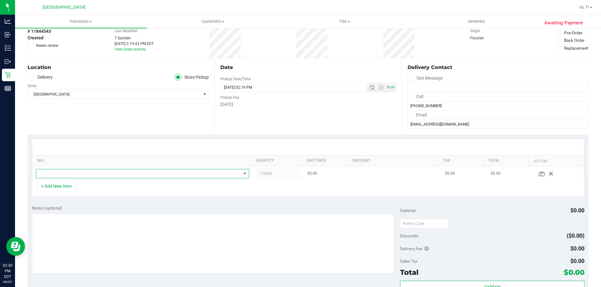
click at [85, 173] on span "NO DATA FOUND" at bounding box center [138, 174] width 205 height 9
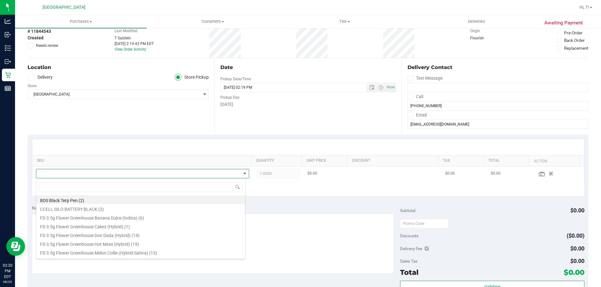
scroll to position [9, 207]
type input "dream"
click at [91, 254] on li "SW 30ml (600mg) Tincture Dream (1:9 CBD:THC) (8)" at bounding box center [140, 252] width 209 height 9
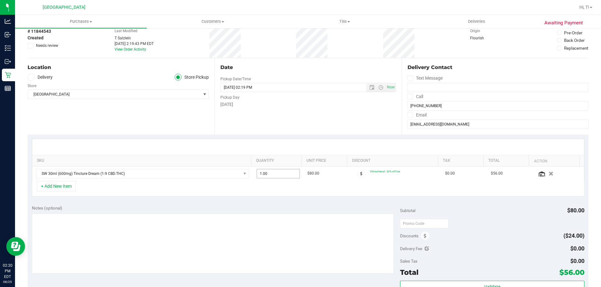
click at [270, 174] on span "1.00 1" at bounding box center [277, 173] width 43 height 9
type input "5"
type input "5.00"
click at [282, 199] on div "SKU Quantity Unit Price Discount Tax Total Action SW 30ml (600mg) Tincture Drea…" at bounding box center [308, 168] width 560 height 66
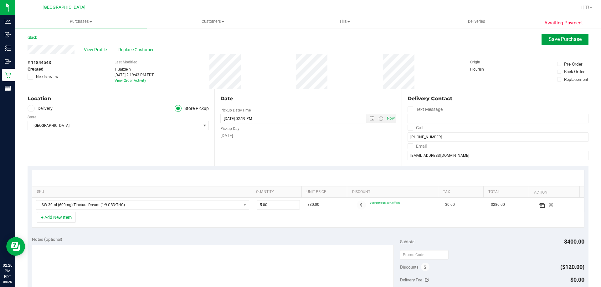
click at [555, 36] on button "Save Purchase" at bounding box center [564, 39] width 47 height 11
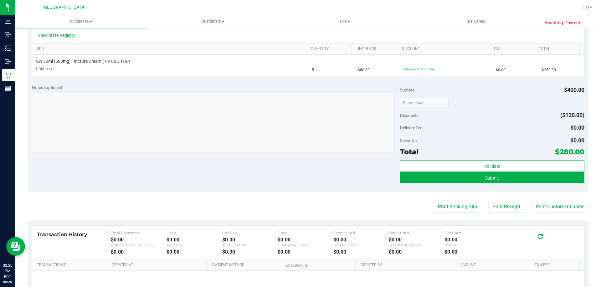
scroll to position [156, 0]
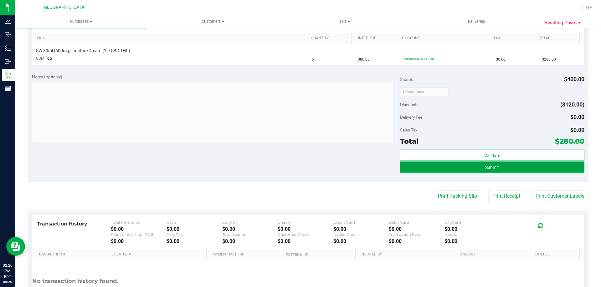
click at [495, 166] on button "Submit" at bounding box center [492, 167] width 184 height 11
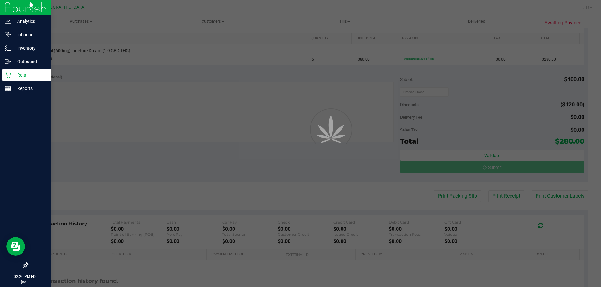
click at [15, 76] on p "Retail" at bounding box center [30, 75] width 38 height 8
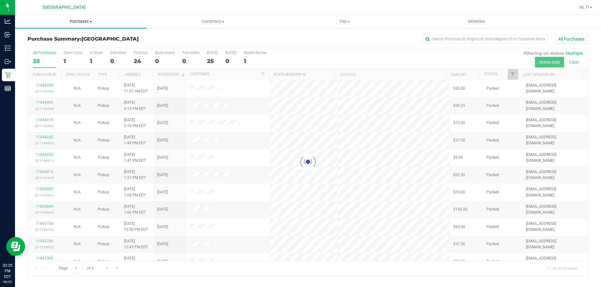
click at [78, 22] on span "Purchases" at bounding box center [81, 22] width 132 height 6
click at [61, 45] on li "Fulfillment" at bounding box center [81, 46] width 132 height 8
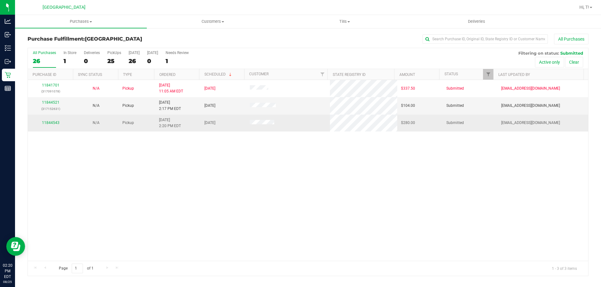
click at [49, 120] on div "11844543" at bounding box center [51, 123] width 38 height 6
click at [49, 121] on link "11844543" at bounding box center [51, 123] width 18 height 4
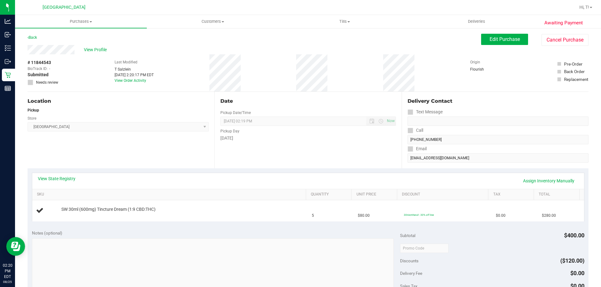
click at [239, 165] on div "Date Pickup Date/Time 08/25/2025 Now 08/25/2025 02:19 PM Now Pickup Day Monday" at bounding box center [307, 130] width 187 height 77
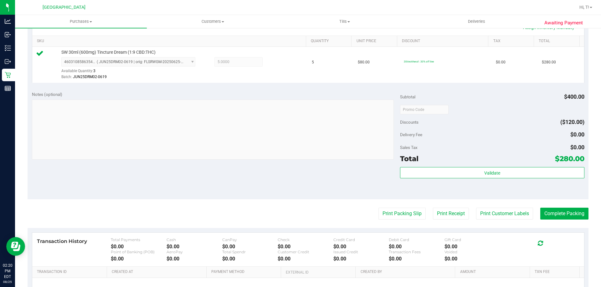
scroll to position [188, 0]
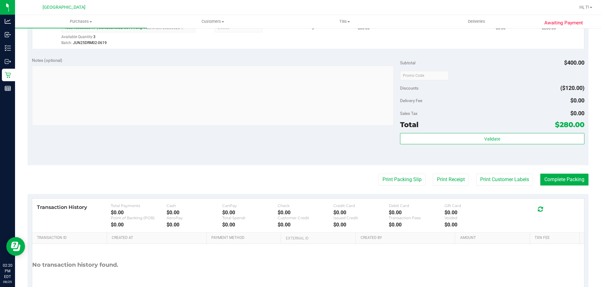
click at [485, 133] on div "Subtotal $400.00 Discounts ($120.00) Delivery Fee $0.00 Sales Tax $0.00 Total $…" at bounding box center [492, 109] width 184 height 104
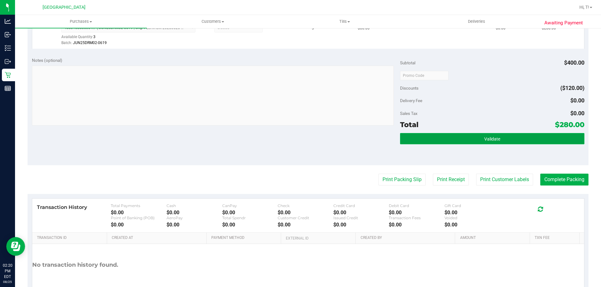
click at [485, 135] on button "Validate" at bounding box center [492, 138] width 184 height 11
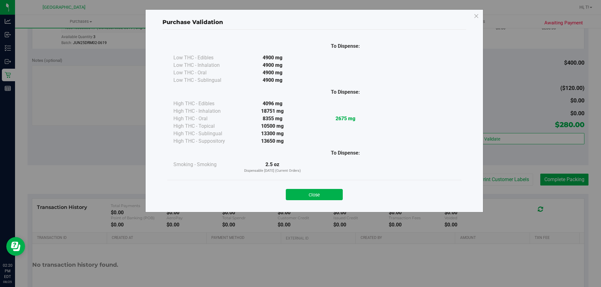
click at [313, 188] on div "Close" at bounding box center [314, 193] width 285 height 16
click at [314, 193] on button "Close" at bounding box center [314, 194] width 57 height 11
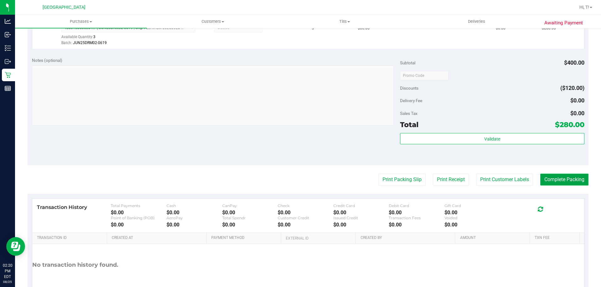
click at [576, 178] on button "Complete Packing" at bounding box center [564, 180] width 48 height 12
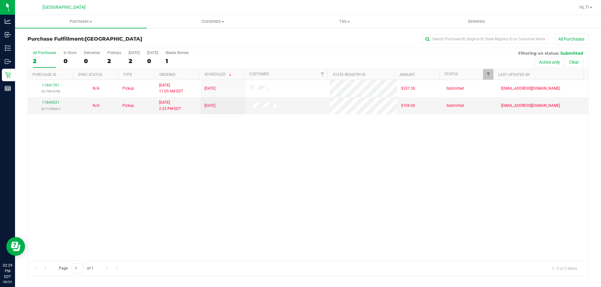
click at [128, 165] on div "11841701 (317091078) N/A Pickup 8/25/2025 11:05 AM EDT 8/25/2025 $337.50 Submit…" at bounding box center [308, 170] width 560 height 181
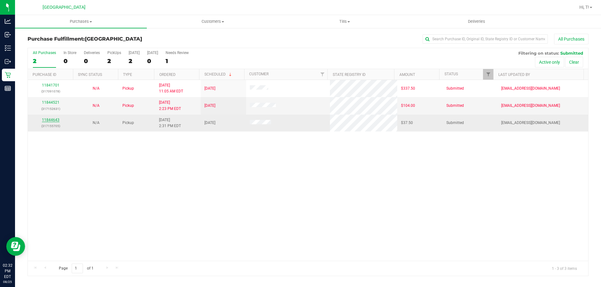
click at [50, 119] on link "11844643" at bounding box center [51, 120] width 18 height 4
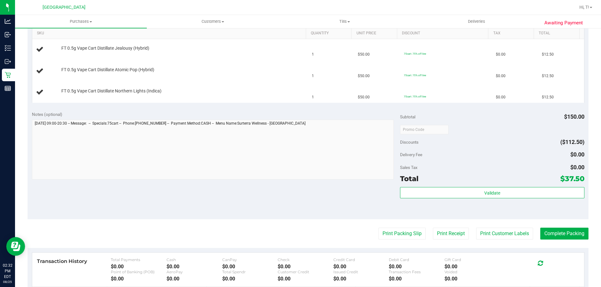
scroll to position [219, 0]
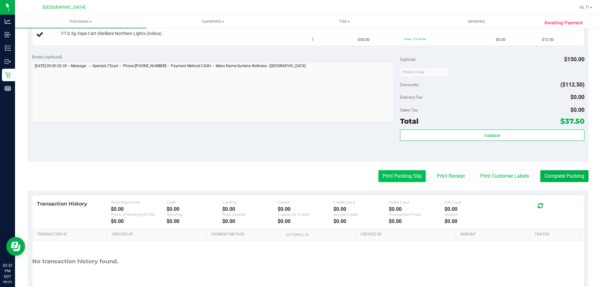
click at [394, 175] on button "Print Packing Slip" at bounding box center [401, 176] width 47 height 12
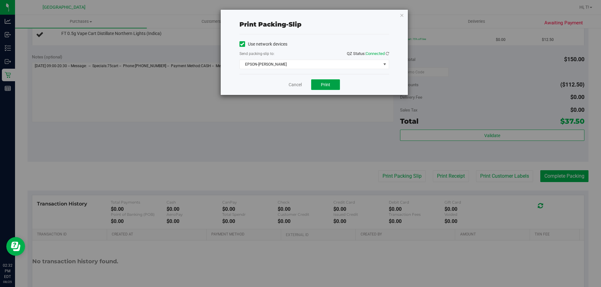
click at [322, 84] on span "Print" at bounding box center [325, 84] width 9 height 5
click at [296, 85] on link "Cancel" at bounding box center [294, 85] width 13 height 7
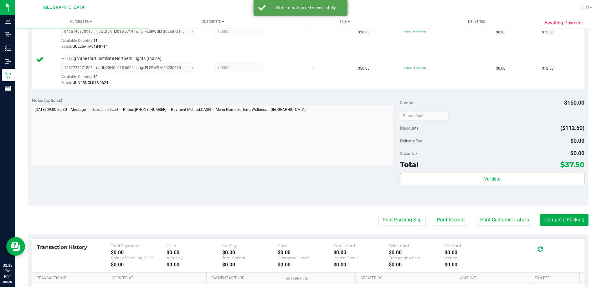
scroll to position [250, 0]
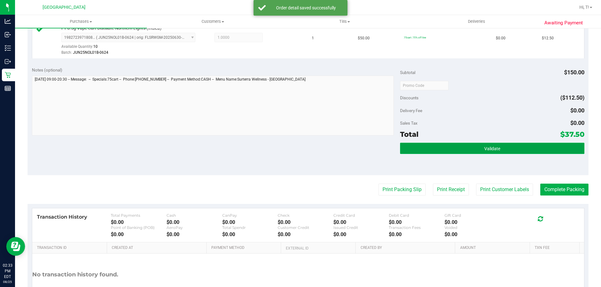
click at [499, 153] on button "Validate" at bounding box center [492, 148] width 184 height 11
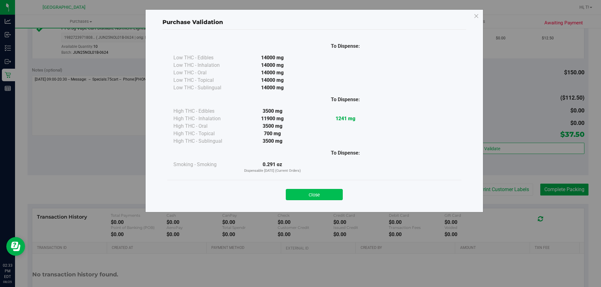
click at [312, 193] on button "Close" at bounding box center [314, 194] width 57 height 11
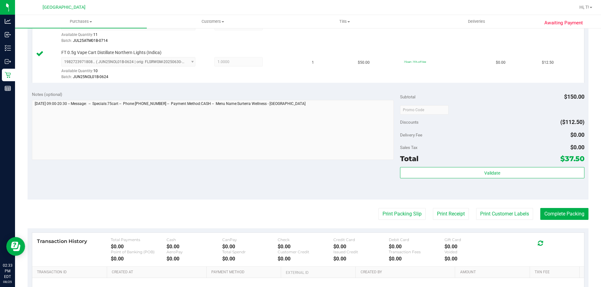
scroll to position [297, 0]
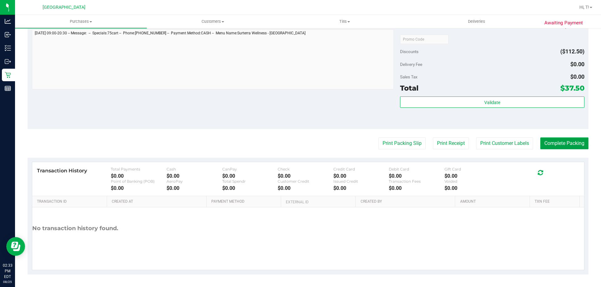
click at [557, 140] on button "Complete Packing" at bounding box center [564, 144] width 48 height 12
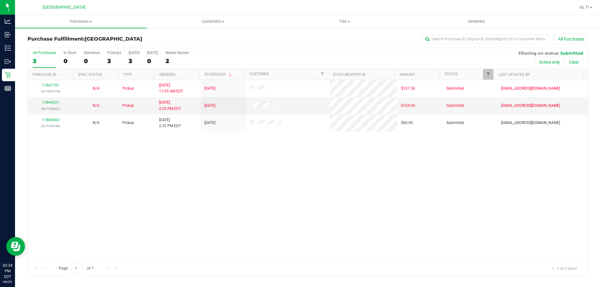
drag, startPoint x: 94, startPoint y: 205, endPoint x: 99, endPoint y: 200, distance: 7.3
click at [94, 205] on div "11841701 (317091078) N/A Pickup 8/25/2025 11:05 AM EDT 8/25/2025 $337.50 Submit…" at bounding box center [308, 170] width 560 height 181
click at [115, 155] on div "11841701 (317091078) N/A Pickup [DATE] 11:05 AM EDT 8/25/2025 $337.50 Submitted…" at bounding box center [308, 170] width 560 height 181
click at [76, 195] on div "11841701 (317091078) N/A Pickup 8/25/2025 11:05 AM EDT 8/25/2025 $337.50 Submit…" at bounding box center [308, 170] width 560 height 181
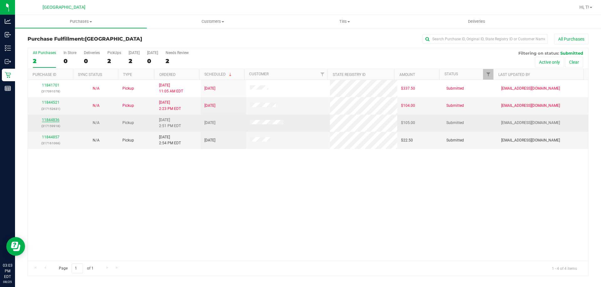
click at [48, 120] on link "11844836" at bounding box center [51, 120] width 18 height 4
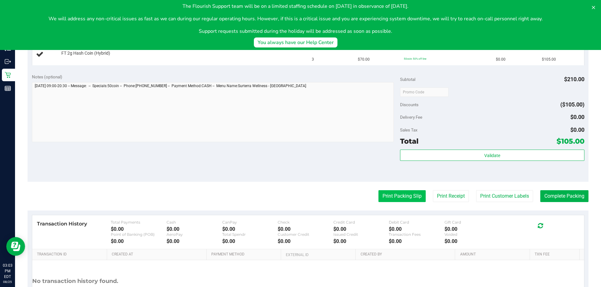
click at [406, 193] on button "Print Packing Slip" at bounding box center [401, 196] width 47 height 12
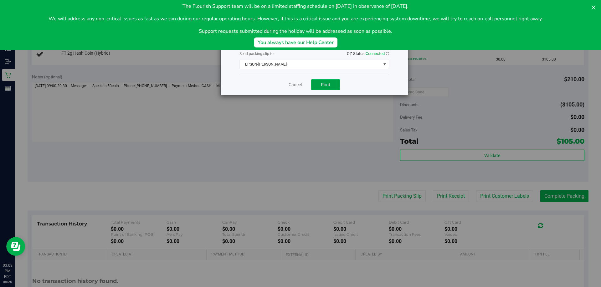
click at [317, 85] on button "Print" at bounding box center [325, 84] width 29 height 11
click at [297, 83] on link "Cancel" at bounding box center [294, 85] width 13 height 7
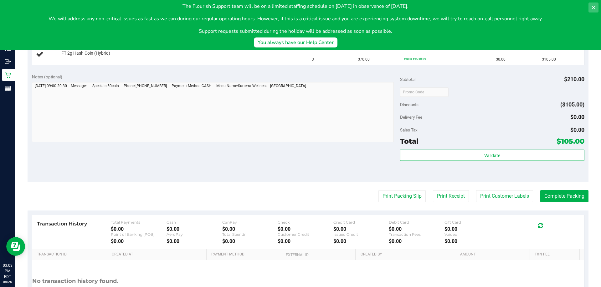
click at [595, 8] on icon at bounding box center [593, 7] width 5 height 5
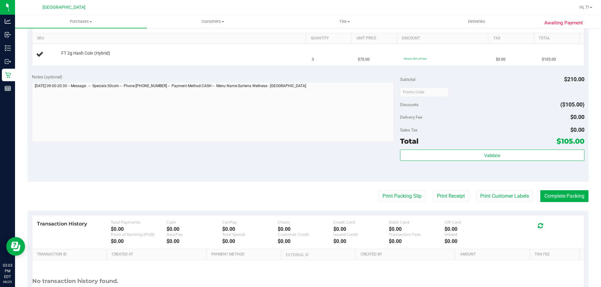
scroll to position [63, 0]
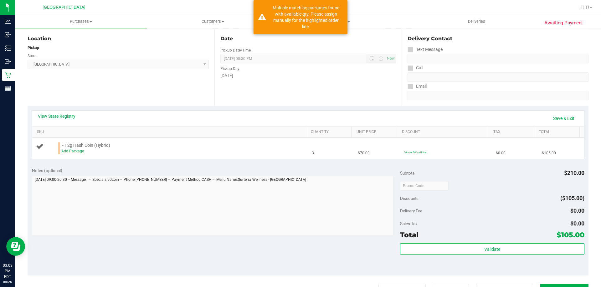
click at [74, 151] on link "Add Package" at bounding box center [72, 151] width 23 height 4
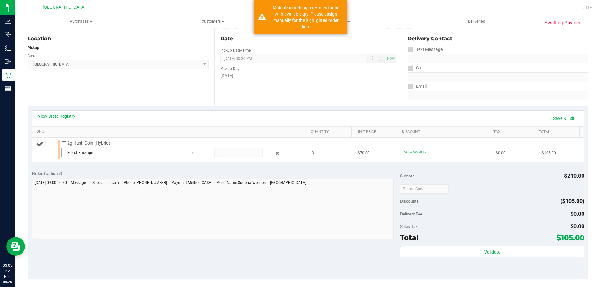
click at [161, 157] on span "Select Package" at bounding box center [124, 153] width 125 height 9
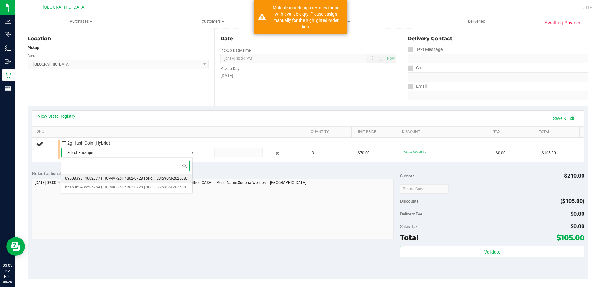
click at [170, 176] on li "0950839314602377 ( HC-MAR25HYB02-0728 | orig: FLSRWGM-20250804-791 )" at bounding box center [126, 178] width 131 height 9
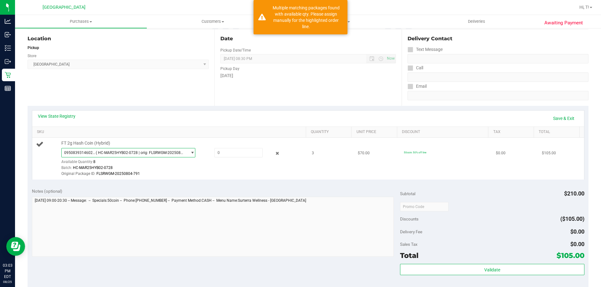
click at [168, 155] on span "0950839314602377 ( HC-MAR25HYB02-0728 | orig: FLSRWGM-20250804-791 )" at bounding box center [124, 153] width 125 height 9
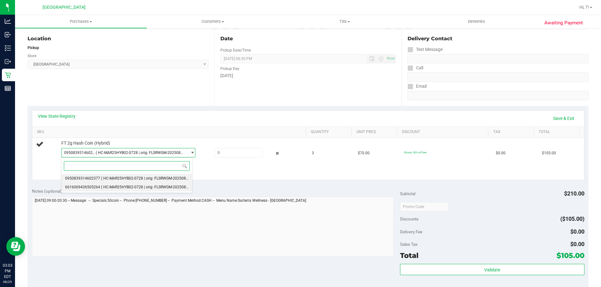
click at [161, 187] on span "( HC-MAR25HYB02-0728 | orig: FLSRWGM-20250804-916 )" at bounding box center [150, 187] width 99 height 4
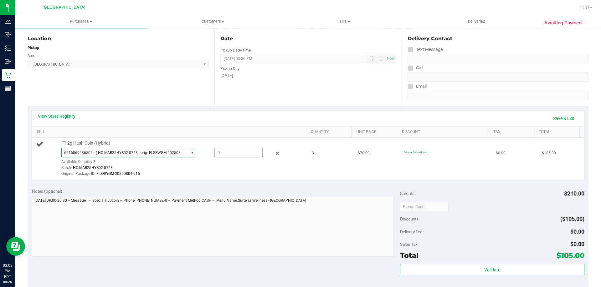
click at [228, 152] on span at bounding box center [238, 152] width 48 height 9
type input "3"
type input "3.0000"
click at [353, 119] on div "View State Registry Save & Exit" at bounding box center [308, 118] width 540 height 11
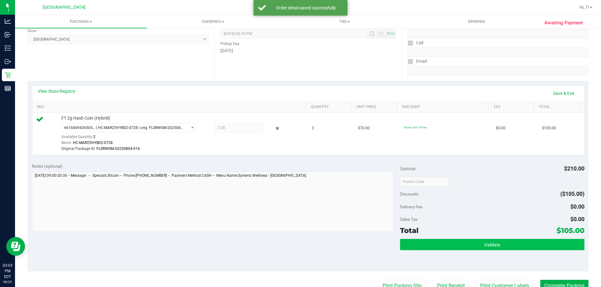
scroll to position [125, 0]
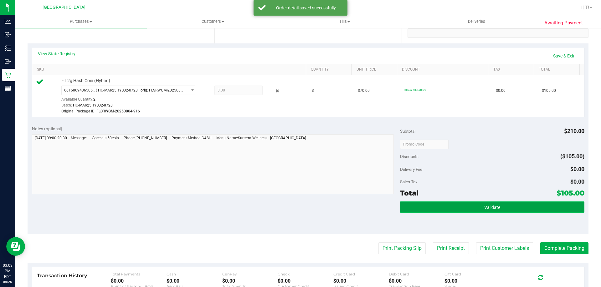
click at [486, 211] on button "Validate" at bounding box center [492, 207] width 184 height 11
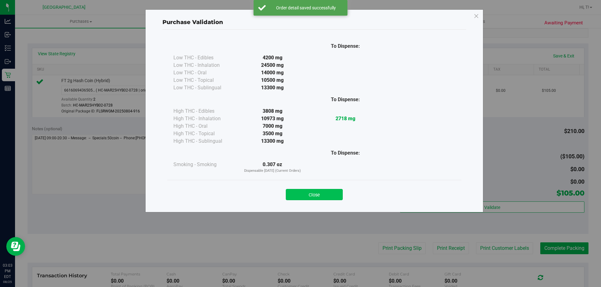
click at [327, 194] on button "Close" at bounding box center [314, 194] width 57 height 11
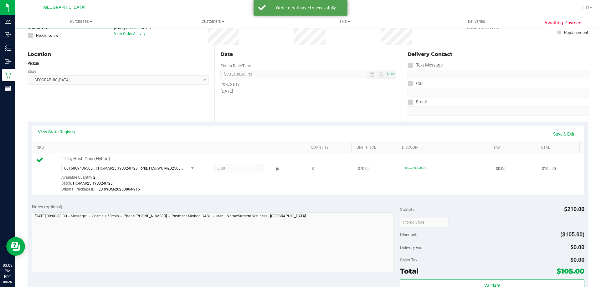
scroll to position [0, 0]
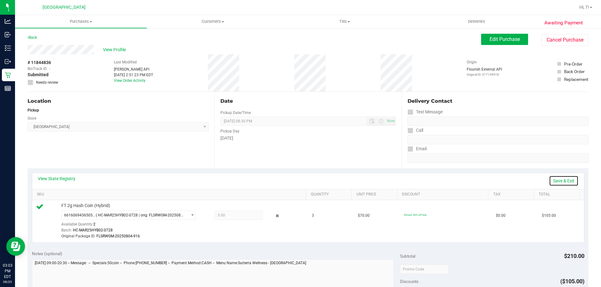
click at [549, 183] on link "Save & Exit" at bounding box center [563, 181] width 29 height 11
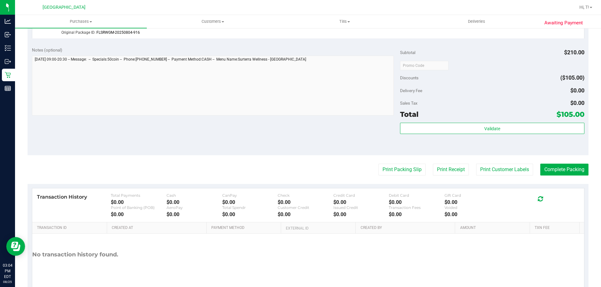
scroll to position [168, 0]
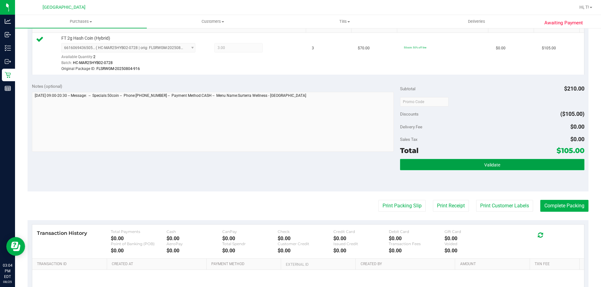
click at [485, 160] on button "Validate" at bounding box center [492, 164] width 184 height 11
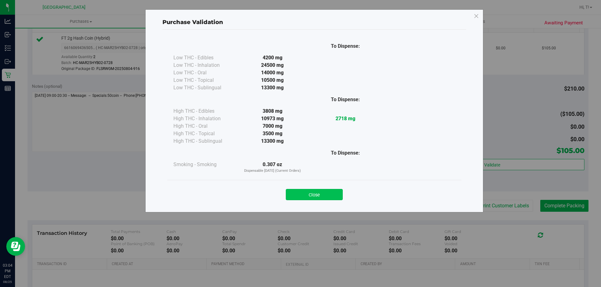
click at [321, 198] on button "Close" at bounding box center [314, 194] width 57 height 11
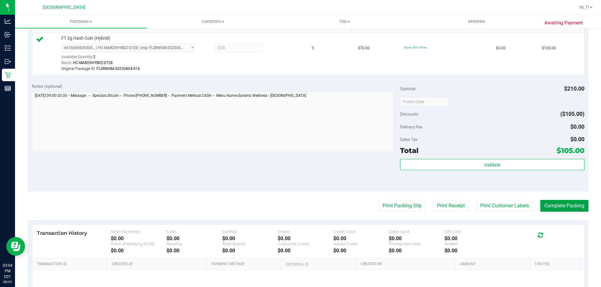
click at [561, 211] on button "Complete Packing" at bounding box center [564, 206] width 48 height 12
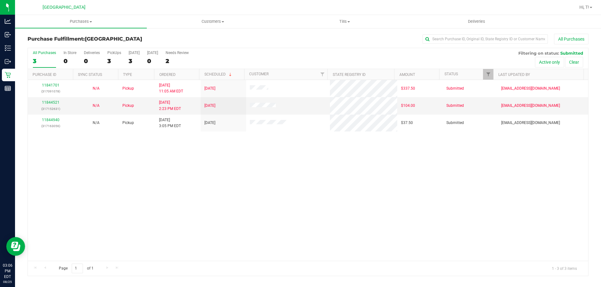
click at [187, 194] on div "11841701 (317091078) N/A Pickup 8/25/2025 11:05 AM EDT 8/25/2025 $337.50 Submit…" at bounding box center [308, 170] width 560 height 181
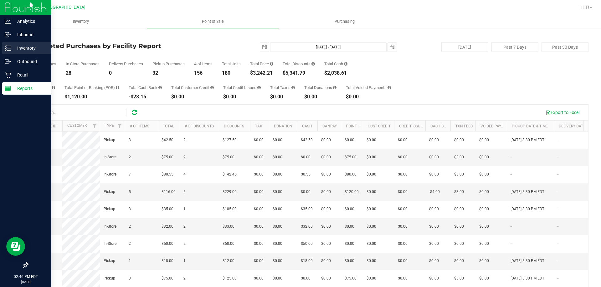
click at [26, 45] on p "Inventory" at bounding box center [30, 48] width 38 height 8
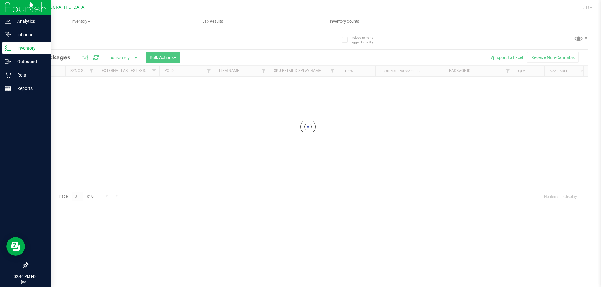
click at [82, 38] on input "text" at bounding box center [156, 39] width 256 height 9
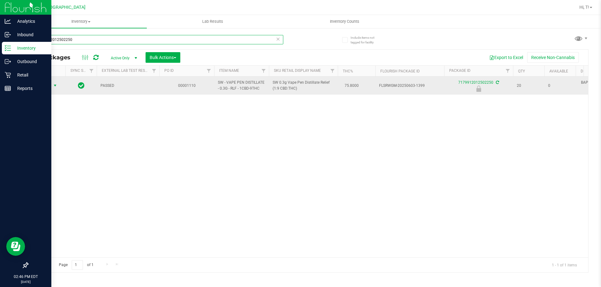
type input "7179912012502250"
click at [54, 86] on span "select" at bounding box center [55, 85] width 5 height 5
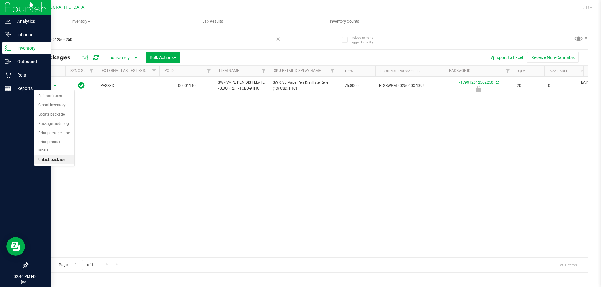
click at [48, 155] on li "Unlock package" at bounding box center [54, 159] width 40 height 9
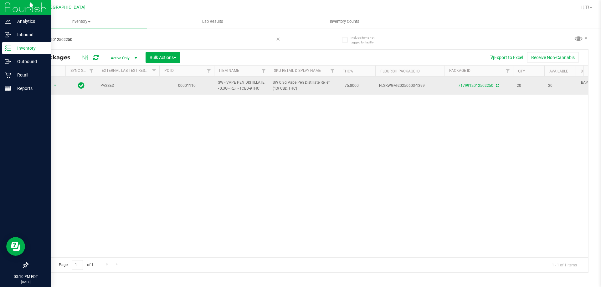
drag, startPoint x: 126, startPoint y: 152, endPoint x: 128, endPoint y: 79, distance: 73.2
click at [126, 152] on div "Action Action Adjust qty Create package Edit attributes Global inventory Locate…" at bounding box center [308, 167] width 560 height 181
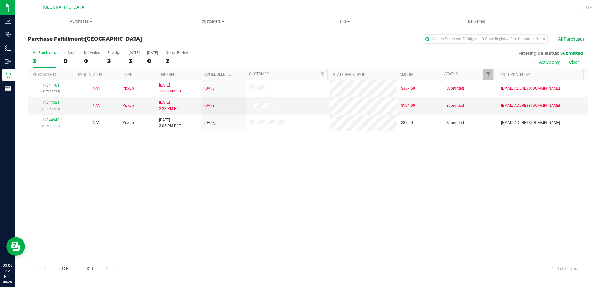
click at [152, 211] on div "11841701 (317091078) N/A Pickup [DATE] 11:05 AM EDT 8/25/2025 $337.50 Submitted…" at bounding box center [308, 170] width 560 height 181
click at [135, 190] on div "11841701 (317091078) N/A Pickup [DATE] 11:05 AM EDT 8/25/2025 $337.50 Submitted…" at bounding box center [308, 170] width 560 height 181
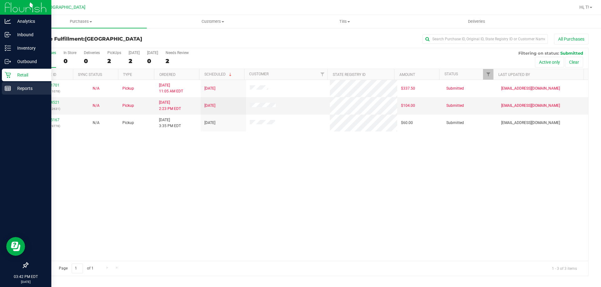
click at [27, 89] on p "Reports" at bounding box center [30, 89] width 38 height 8
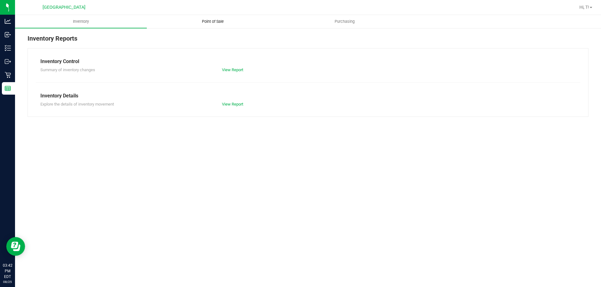
click at [214, 22] on span "Point of Sale" at bounding box center [212, 22] width 39 height 6
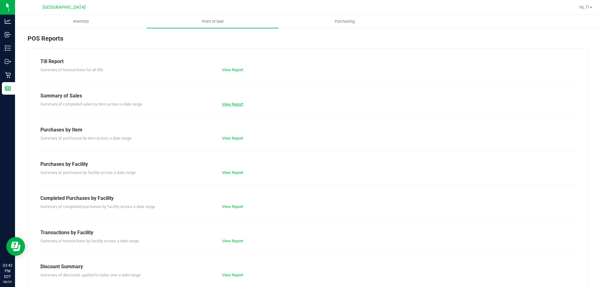
click at [231, 105] on link "View Report" at bounding box center [232, 104] width 21 height 5
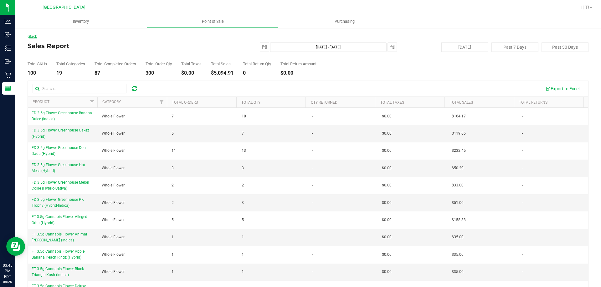
click at [35, 37] on link "Back" at bounding box center [32, 36] width 9 height 4
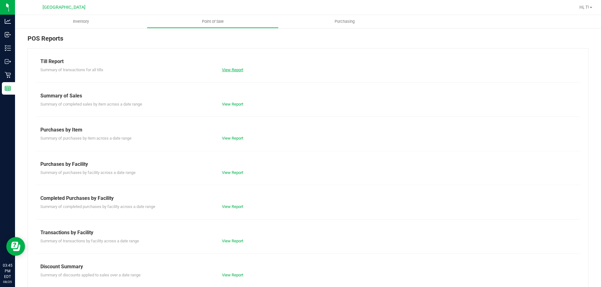
click at [239, 71] on link "View Report" at bounding box center [232, 70] width 21 height 5
click at [346, 23] on span "Purchasing" at bounding box center [344, 22] width 37 height 6
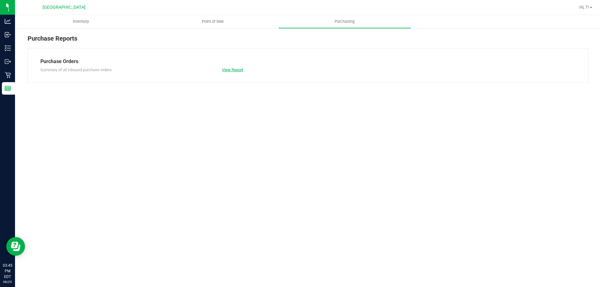
click at [237, 70] on link "View Report" at bounding box center [232, 70] width 21 height 5
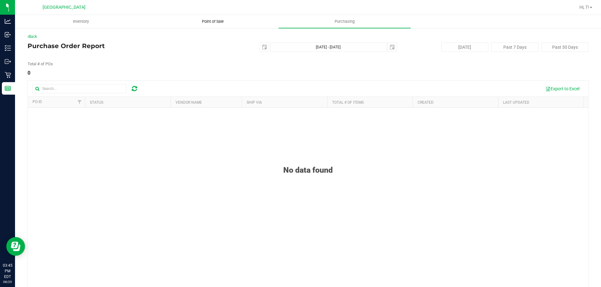
click at [218, 24] on span "Point of Sale" at bounding box center [212, 22] width 39 height 6
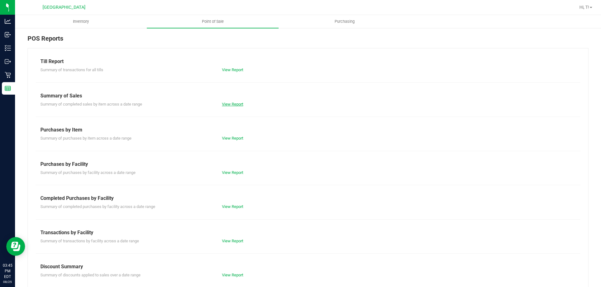
click at [239, 105] on link "View Report" at bounding box center [232, 104] width 21 height 5
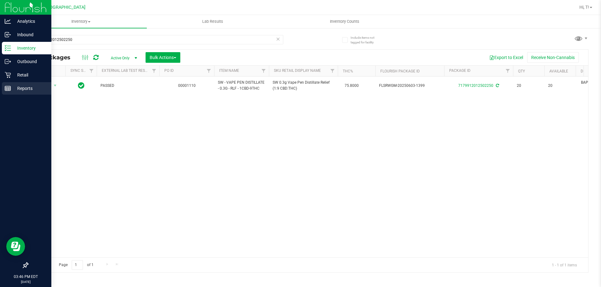
click at [27, 87] on p "Reports" at bounding box center [30, 89] width 38 height 8
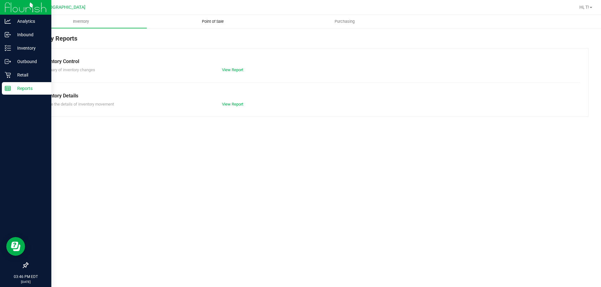
click at [214, 22] on span "Point of Sale" at bounding box center [212, 22] width 39 height 6
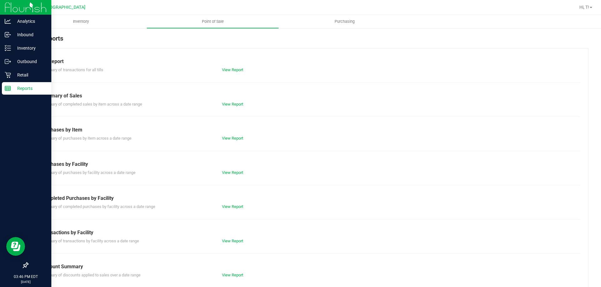
click at [233, 110] on div "Till Report Summary of transactions for all tills View Report Summary of Sales …" at bounding box center [308, 185] width 560 height 274
click at [235, 103] on link "View Report" at bounding box center [232, 104] width 21 height 5
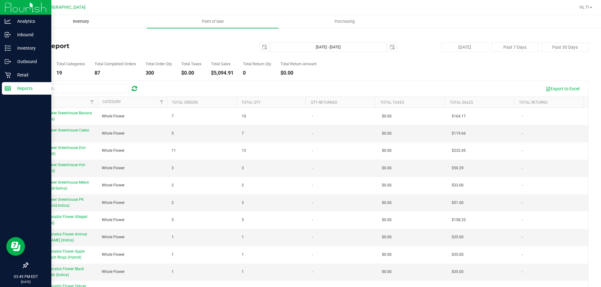
click at [86, 19] on span "Inventory" at bounding box center [80, 22] width 33 height 6
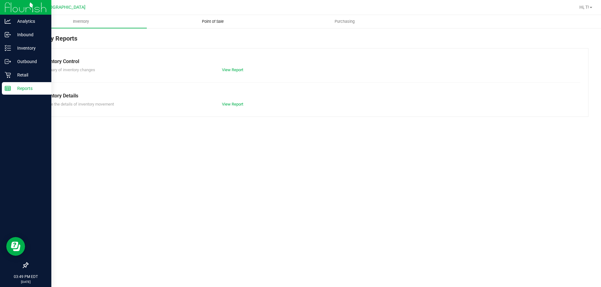
click at [219, 18] on uib-tab-heading "Point of Sale" at bounding box center [212, 21] width 131 height 13
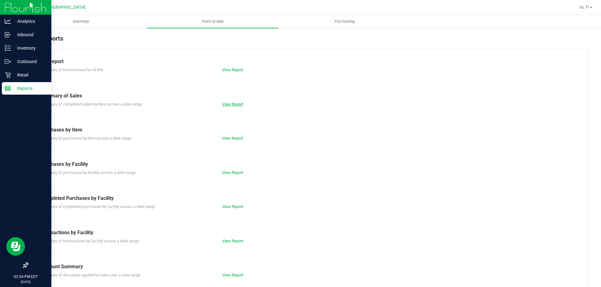
click at [232, 104] on link "View Report" at bounding box center [232, 104] width 21 height 5
